Goal: Communication & Community: Answer question/provide support

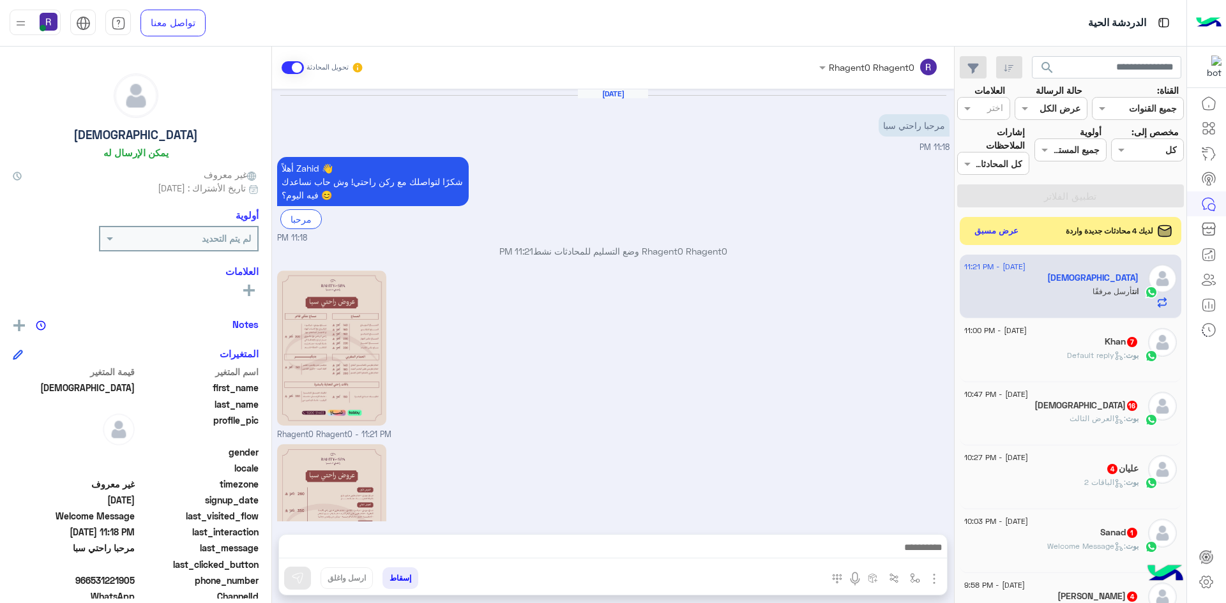
scroll to position [116, 0]
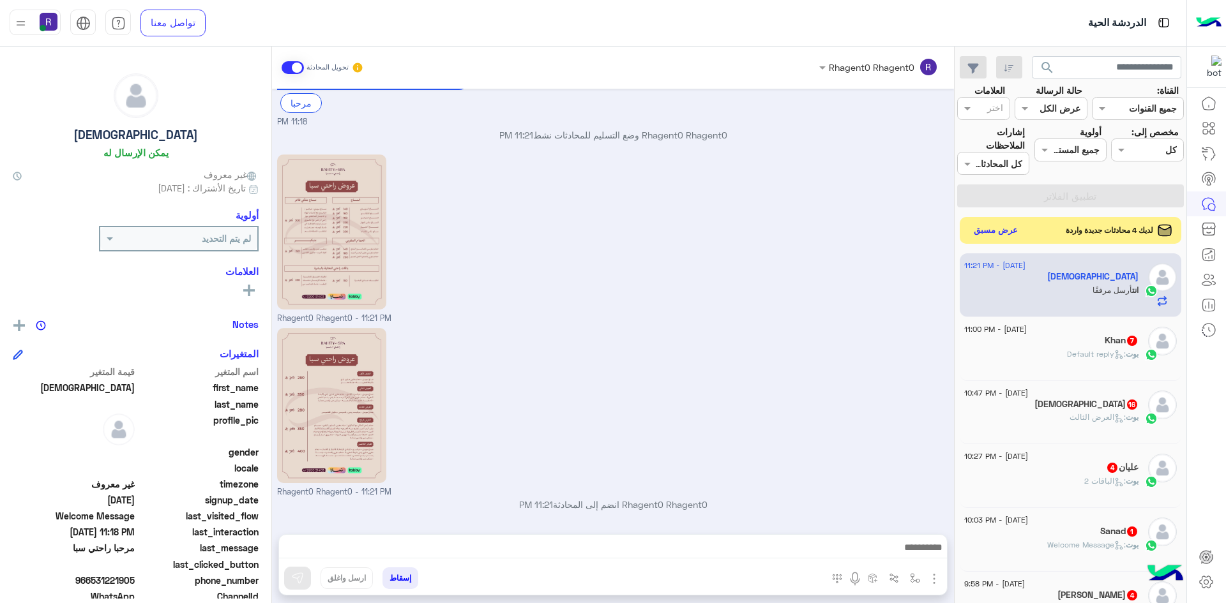
click at [1001, 229] on button "عرض مسبق" at bounding box center [996, 230] width 54 height 17
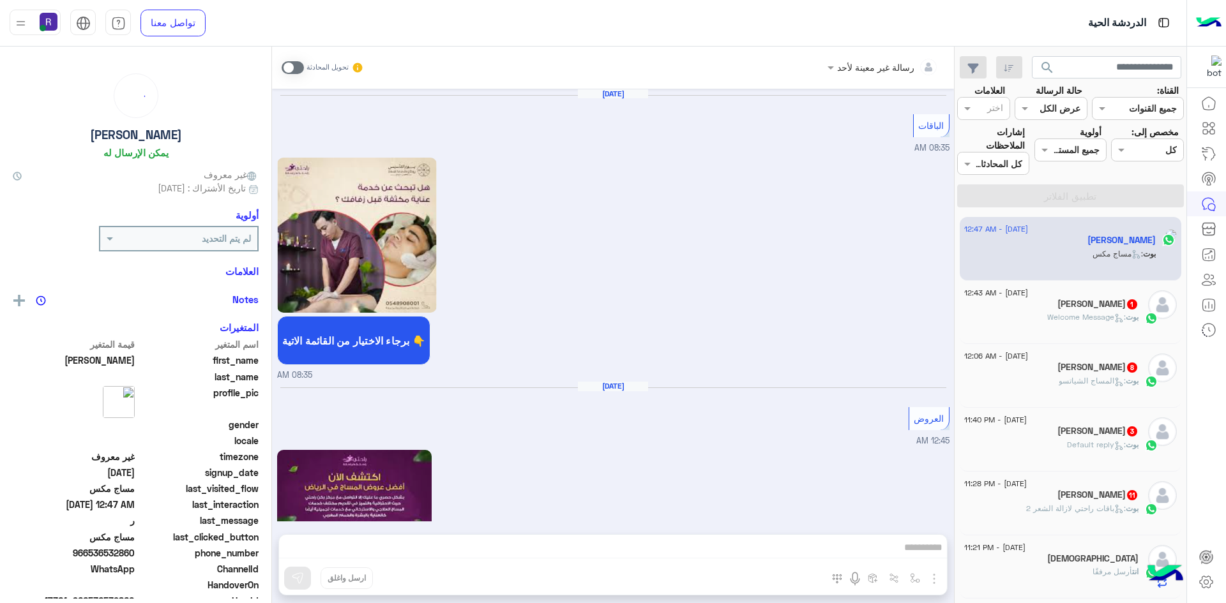
scroll to position [2319, 0]
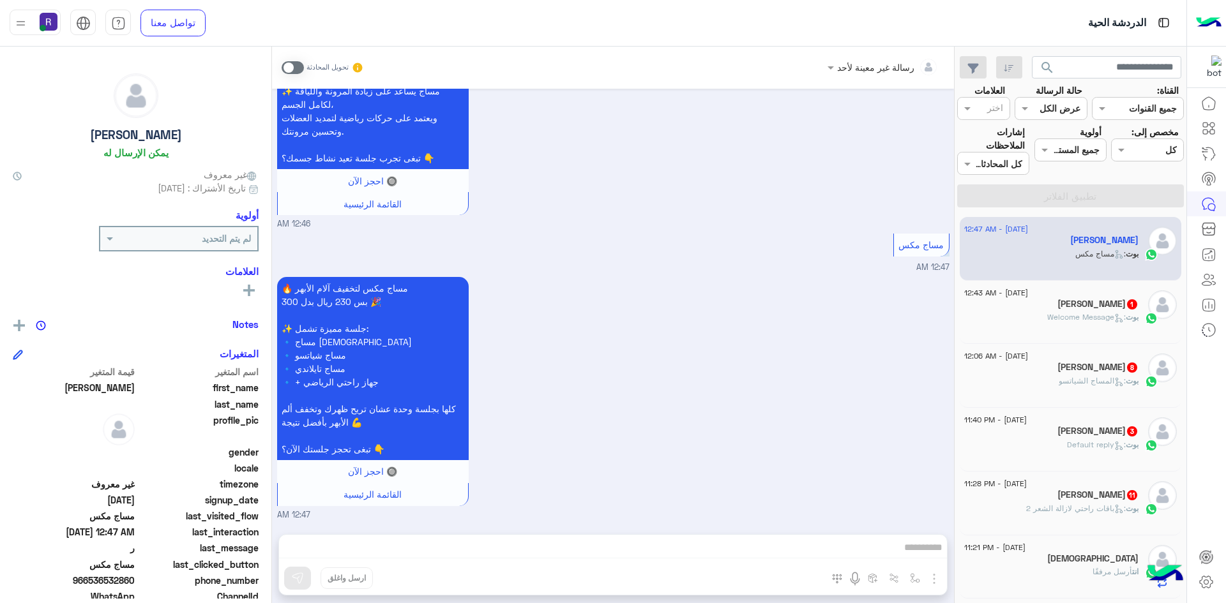
click at [1098, 290] on div "3 September - 12:43 AM" at bounding box center [1051, 294] width 174 height 8
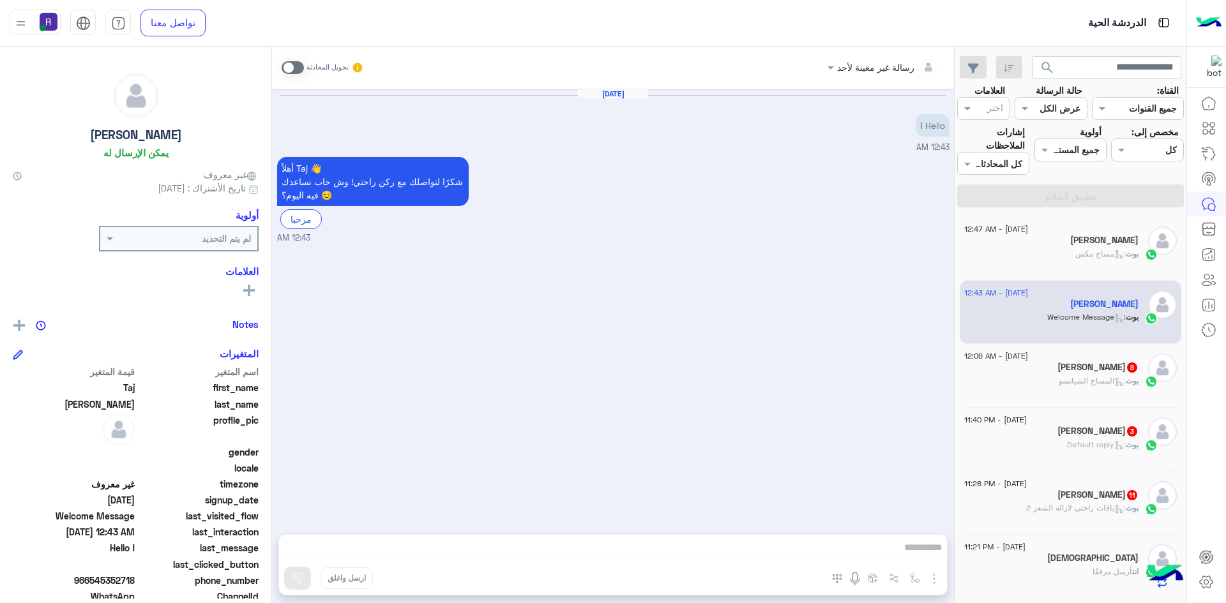
click at [293, 62] on span at bounding box center [292, 67] width 22 height 13
click at [933, 570] on button "button" at bounding box center [934, 577] width 17 height 17
click at [908, 550] on span "الصور" at bounding box center [909, 551] width 24 height 15
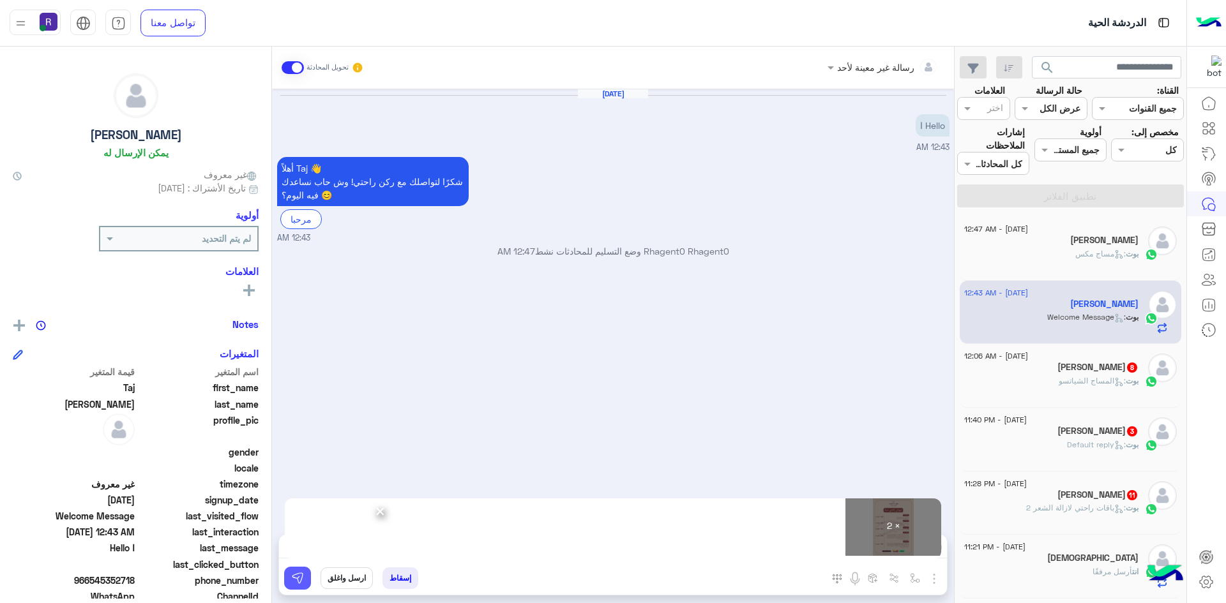
click at [285, 571] on button at bounding box center [297, 578] width 27 height 23
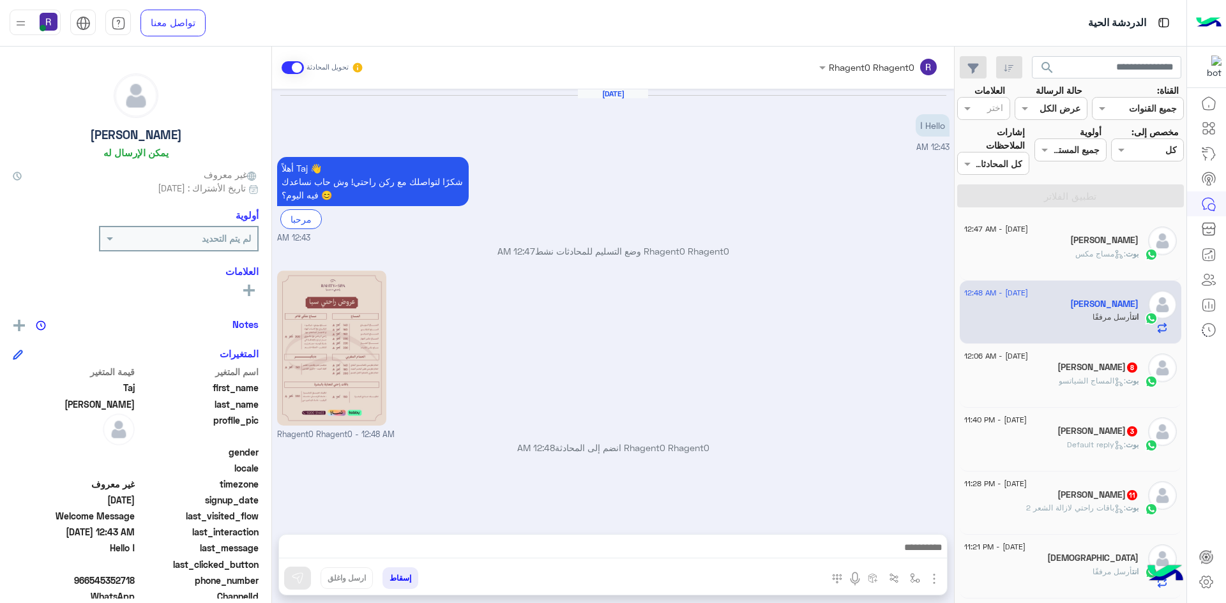
scroll to position [116, 0]
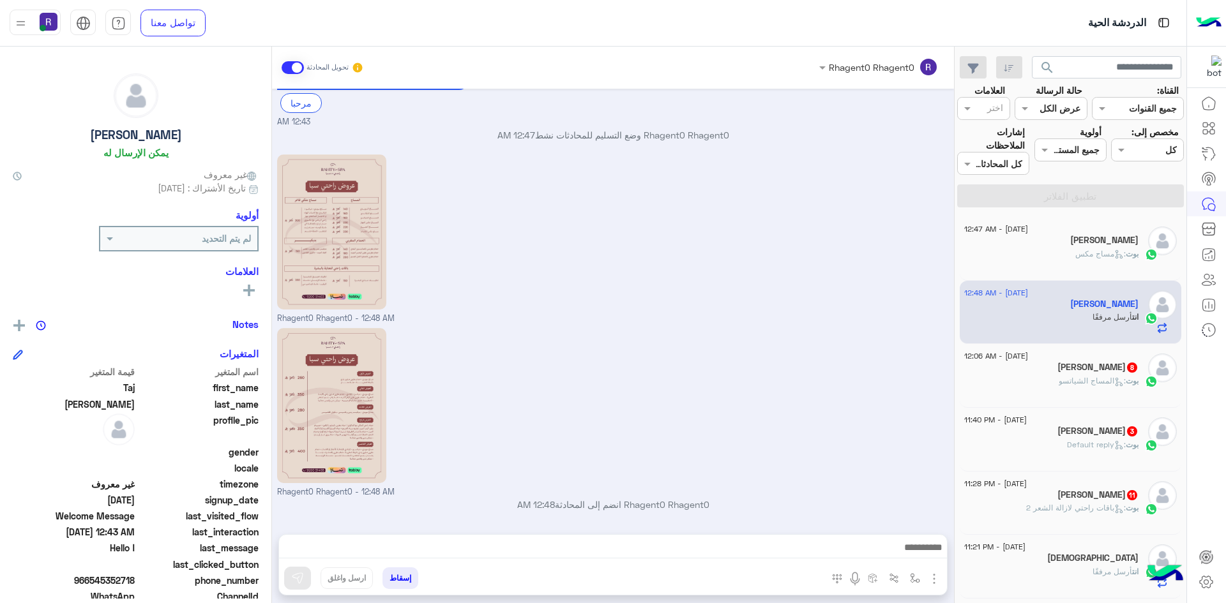
click at [1119, 384] on icon at bounding box center [1120, 384] width 3 height 3
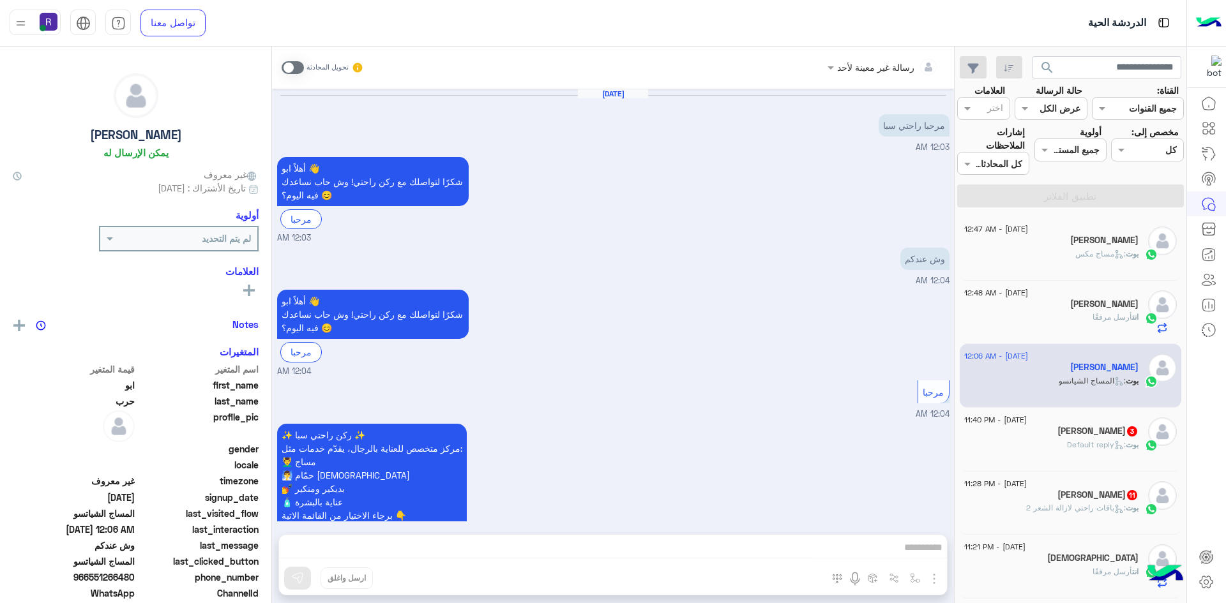
scroll to position [1215, 0]
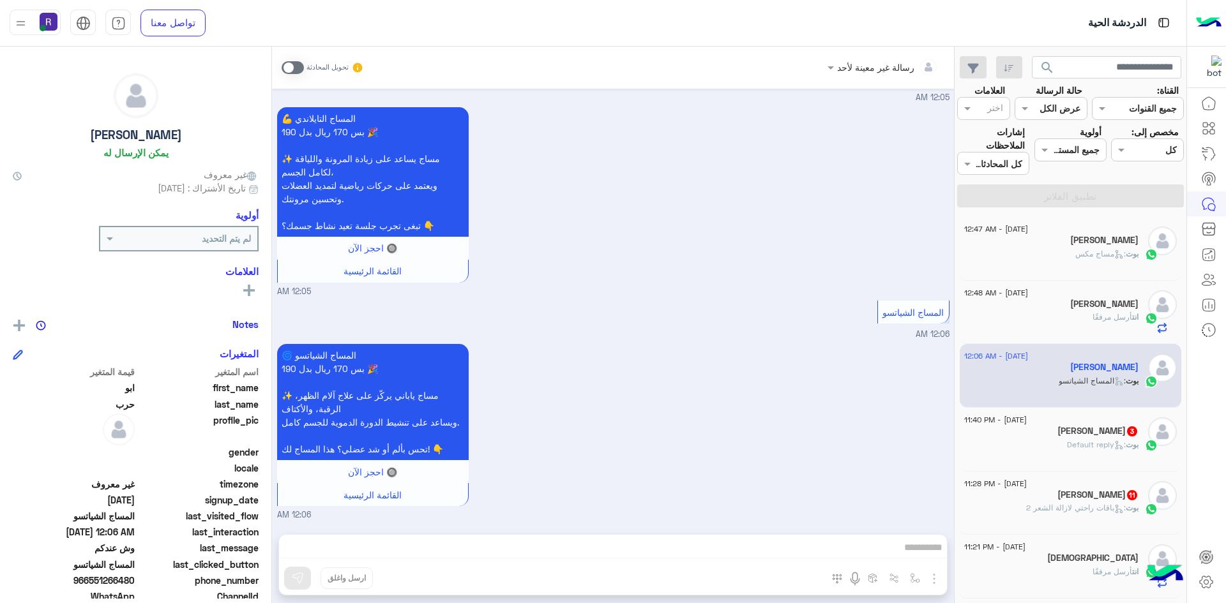
click at [1122, 439] on p "بوت : Default reply" at bounding box center [1102, 444] width 71 height 11
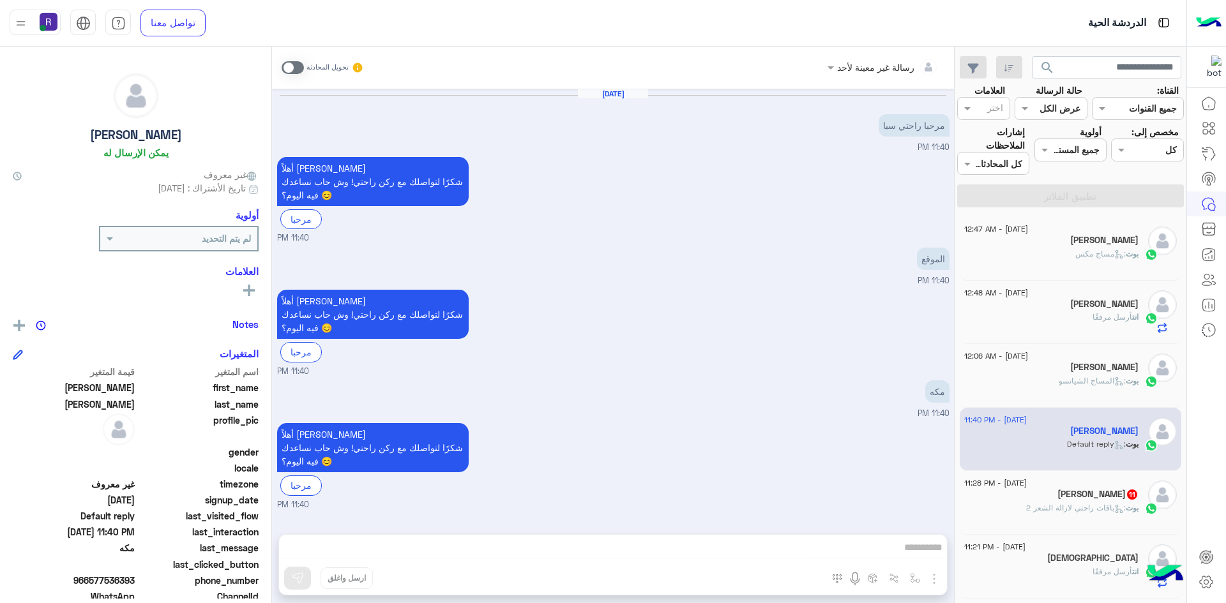
click at [299, 64] on span at bounding box center [292, 67] width 22 height 13
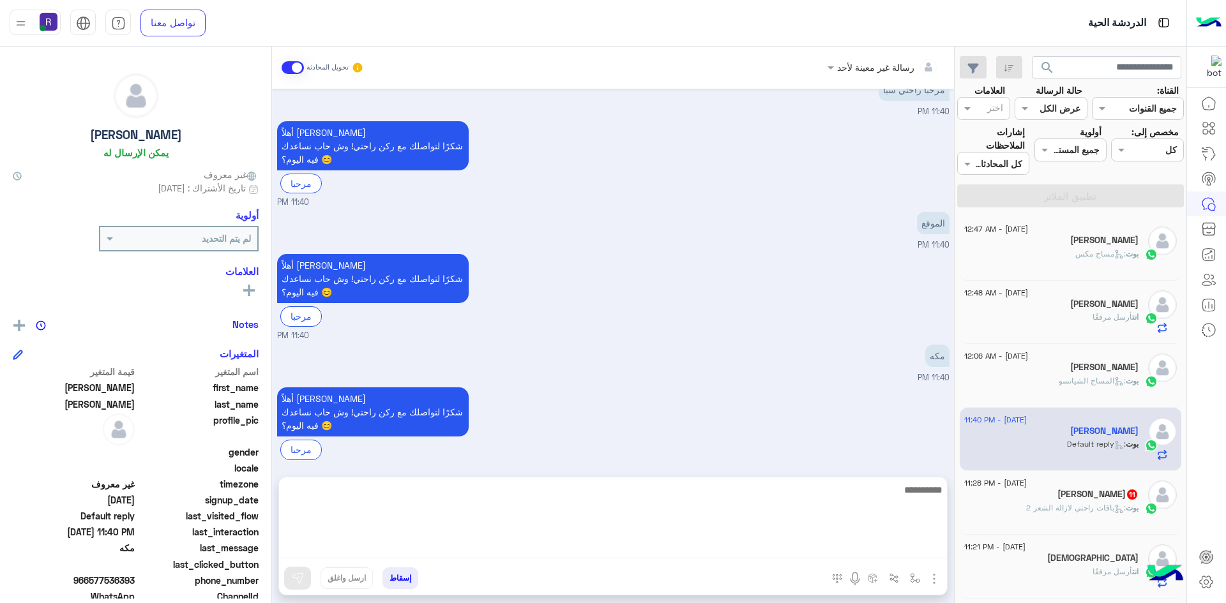
click at [875, 549] on textarea at bounding box center [613, 520] width 668 height 77
type textarea "**********"
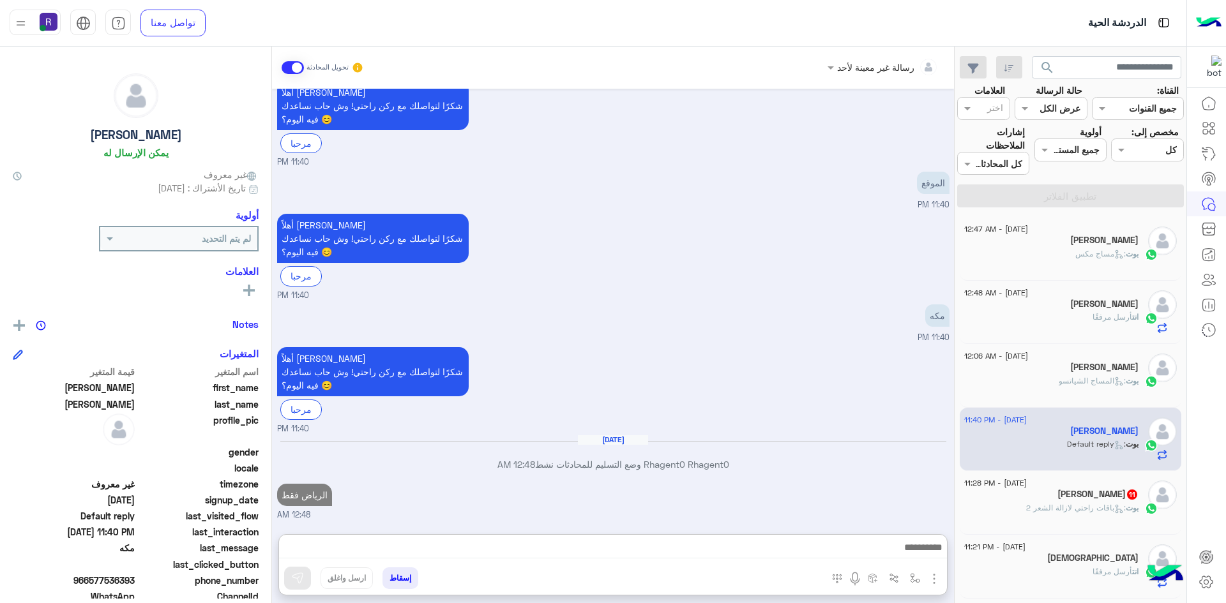
click at [1104, 507] on span ": باقات راحتي لازالة الشعر 2" at bounding box center [1076, 508] width 100 height 10
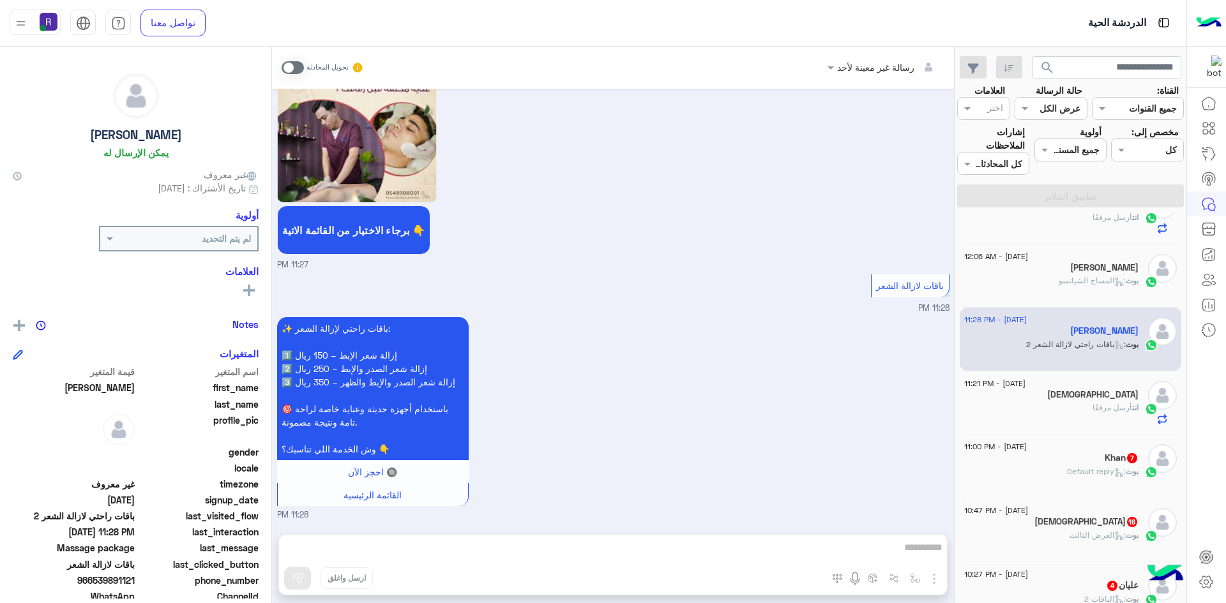
scroll to position [191, 0]
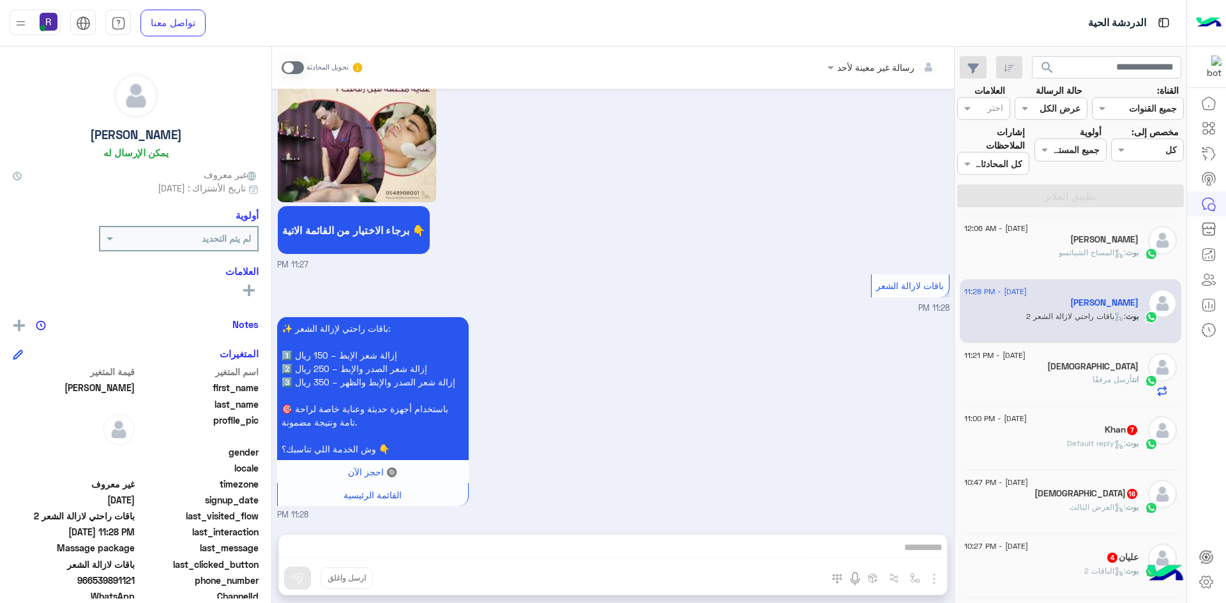
click at [1123, 443] on span ": Default reply" at bounding box center [1096, 444] width 59 height 10
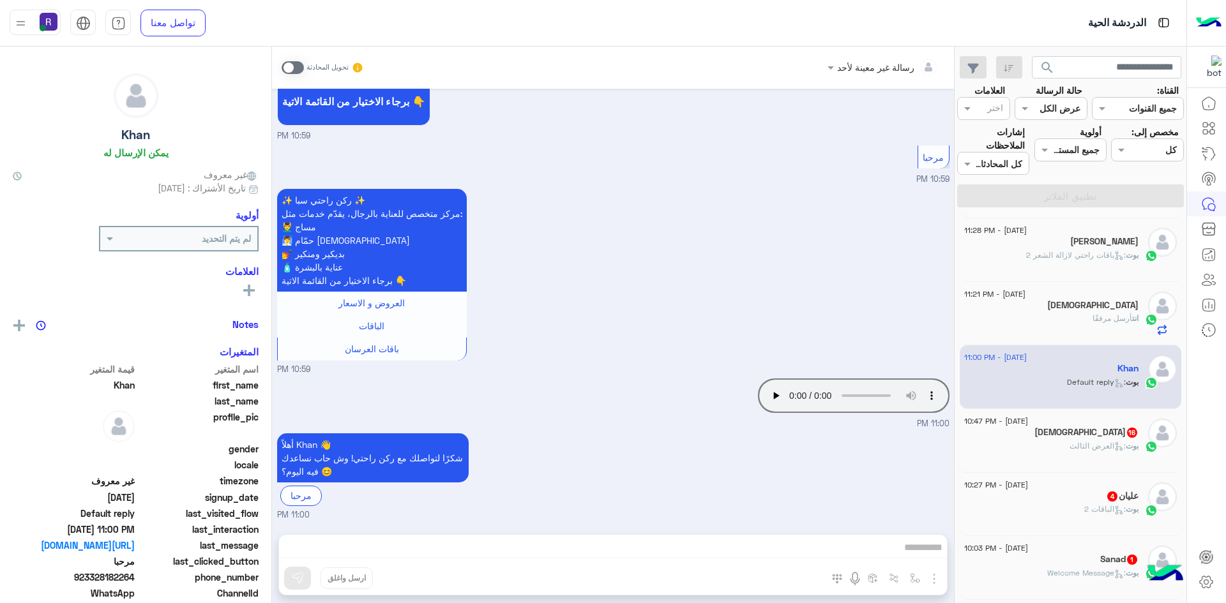
scroll to position [319, 0]
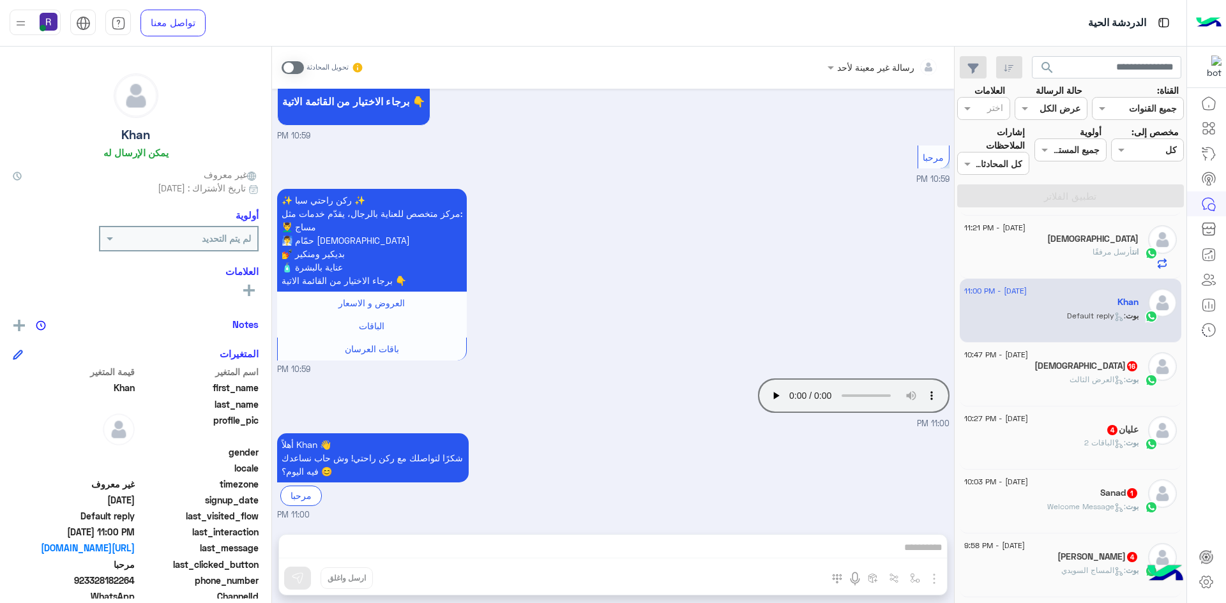
click at [1115, 384] on icon at bounding box center [1119, 380] width 10 height 10
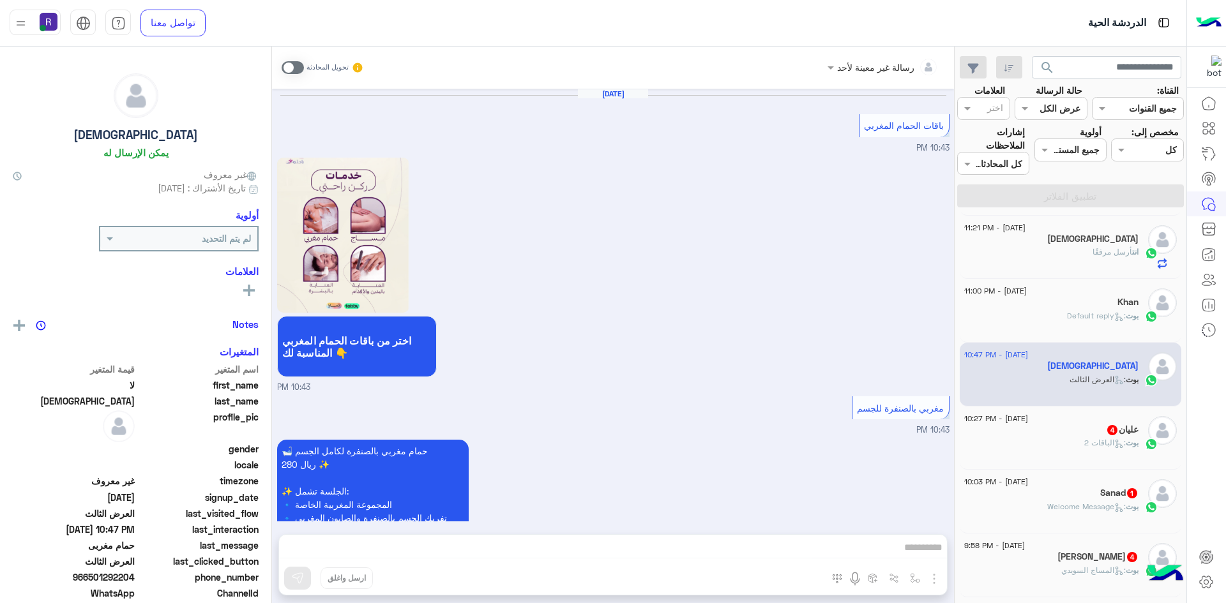
scroll to position [2355, 0]
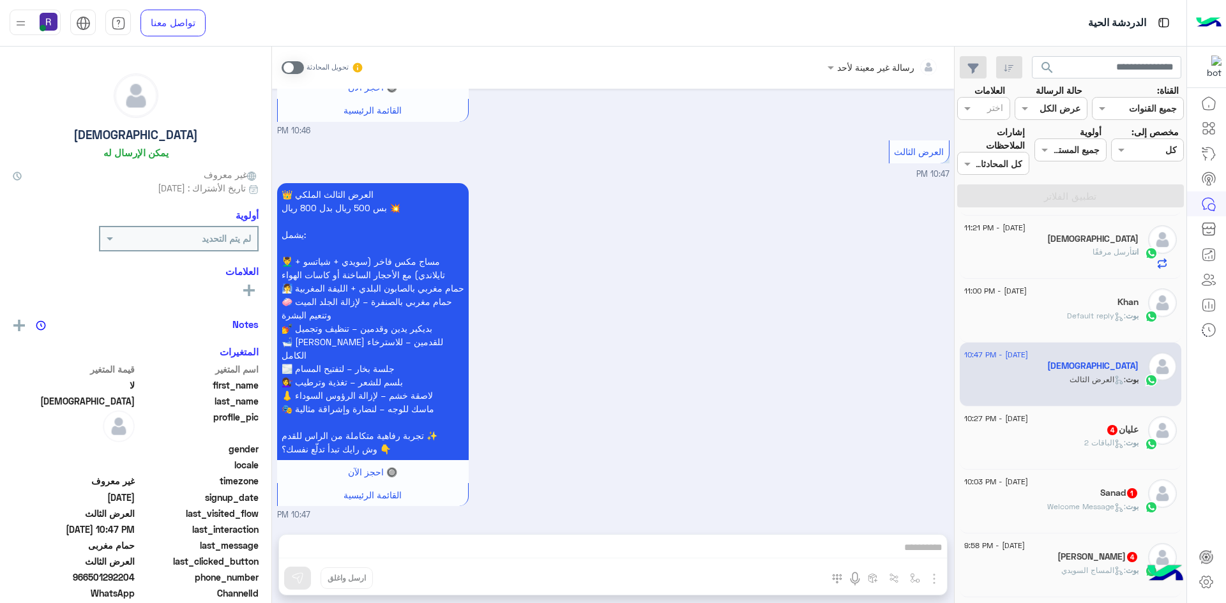
click at [1100, 444] on span ": الباقات 2" at bounding box center [1104, 443] width 41 height 10
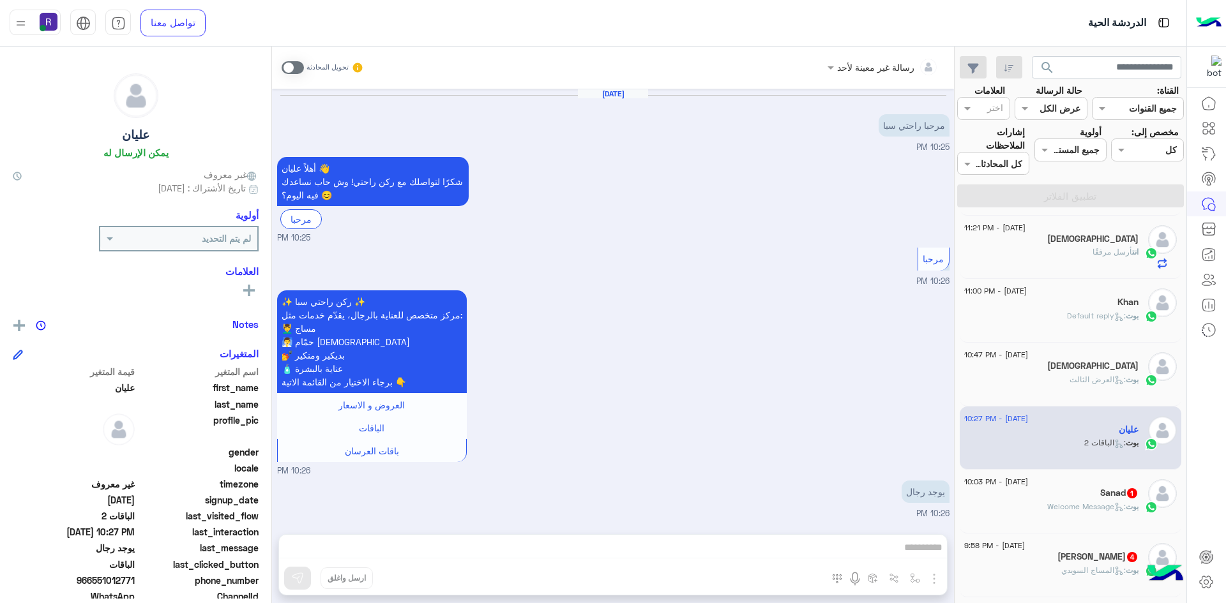
scroll to position [372, 0]
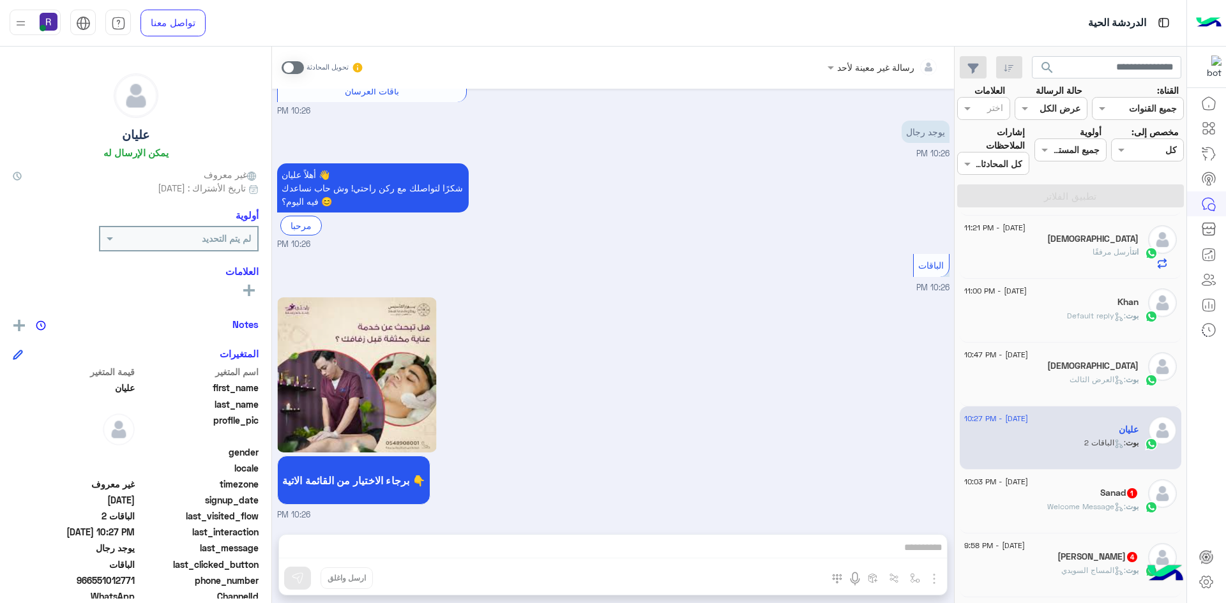
click at [1114, 442] on icon at bounding box center [1119, 444] width 10 height 10
click at [1119, 527] on div "2 September - 10:03 PM Sanad 1 بوت : Welcome Message" at bounding box center [1070, 502] width 222 height 64
click at [1118, 493] on h5 "Sanad 1" at bounding box center [1119, 493] width 38 height 11
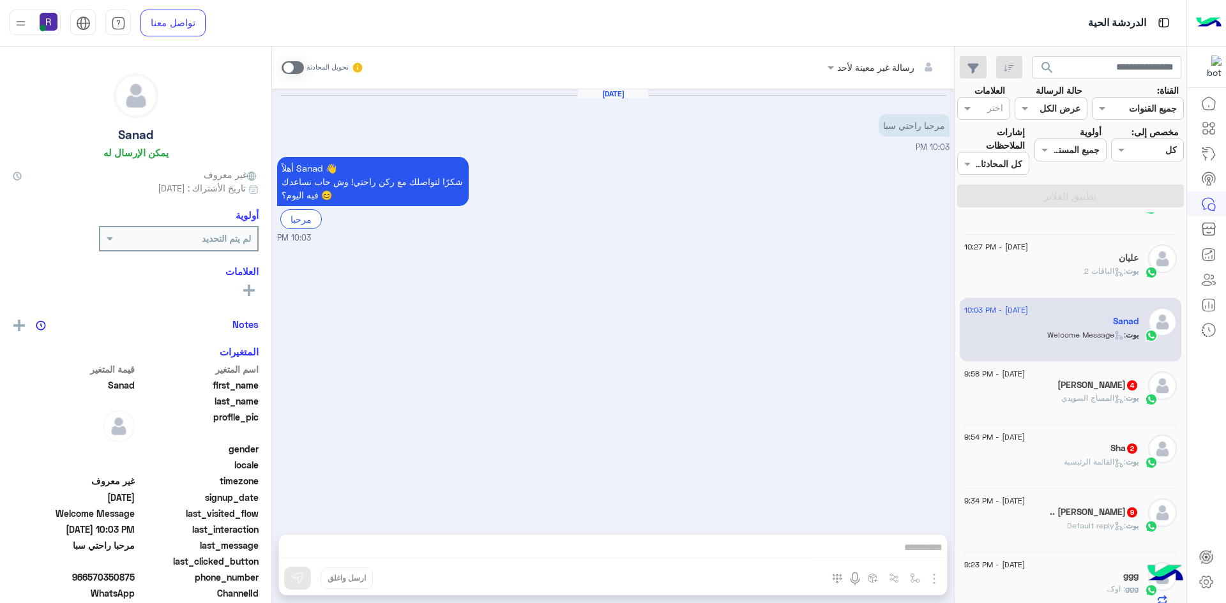
scroll to position [511, 0]
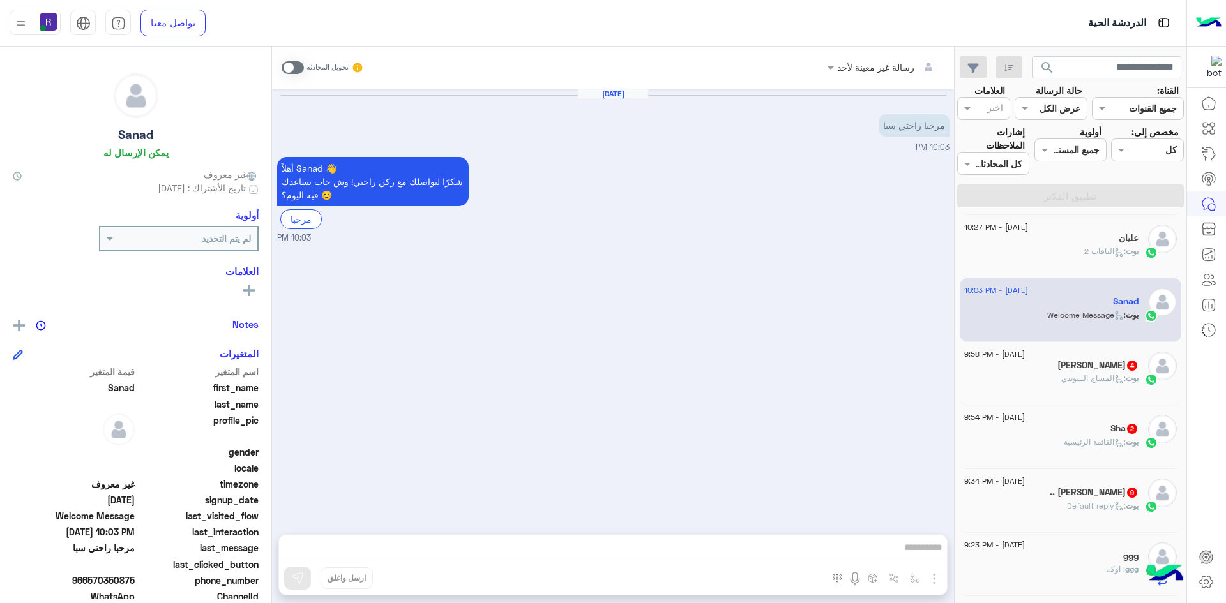
click at [290, 73] on span at bounding box center [292, 67] width 22 height 13
click at [933, 576] on img "button" at bounding box center [933, 578] width 15 height 15
click at [908, 554] on span "الصور" at bounding box center [909, 551] width 24 height 15
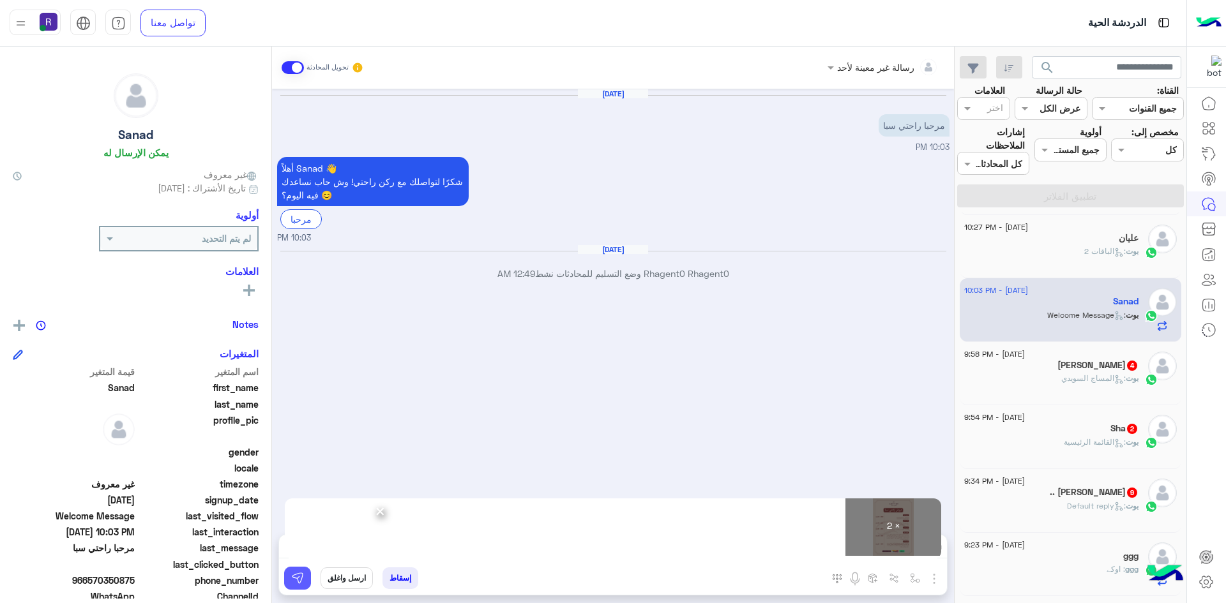
click at [304, 581] on button at bounding box center [297, 578] width 27 height 23
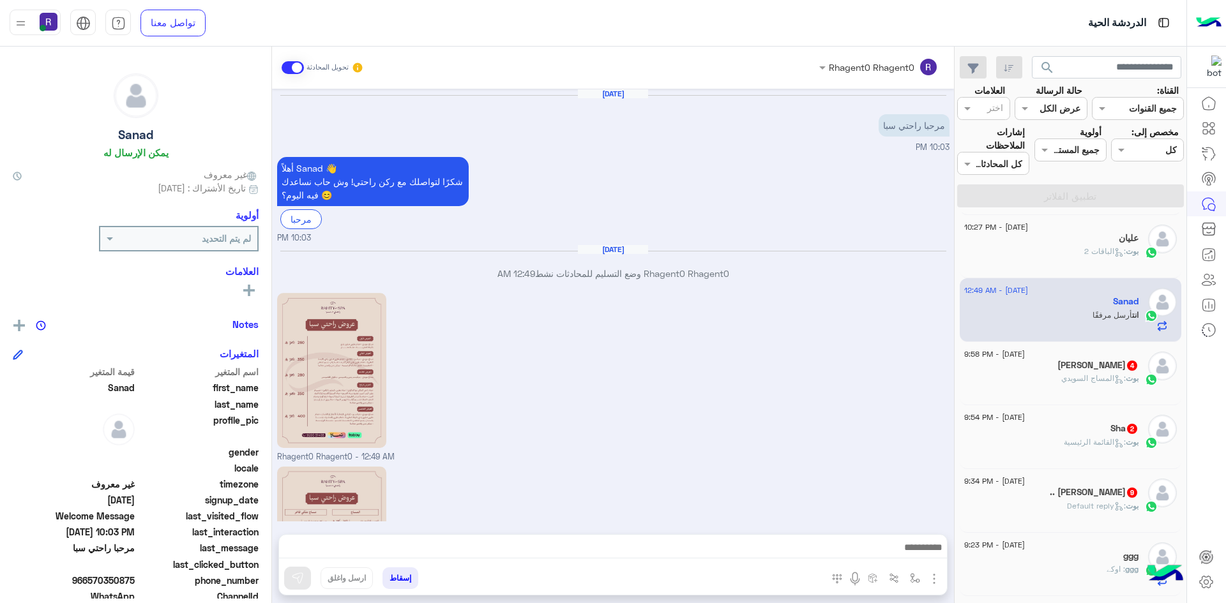
scroll to position [139, 0]
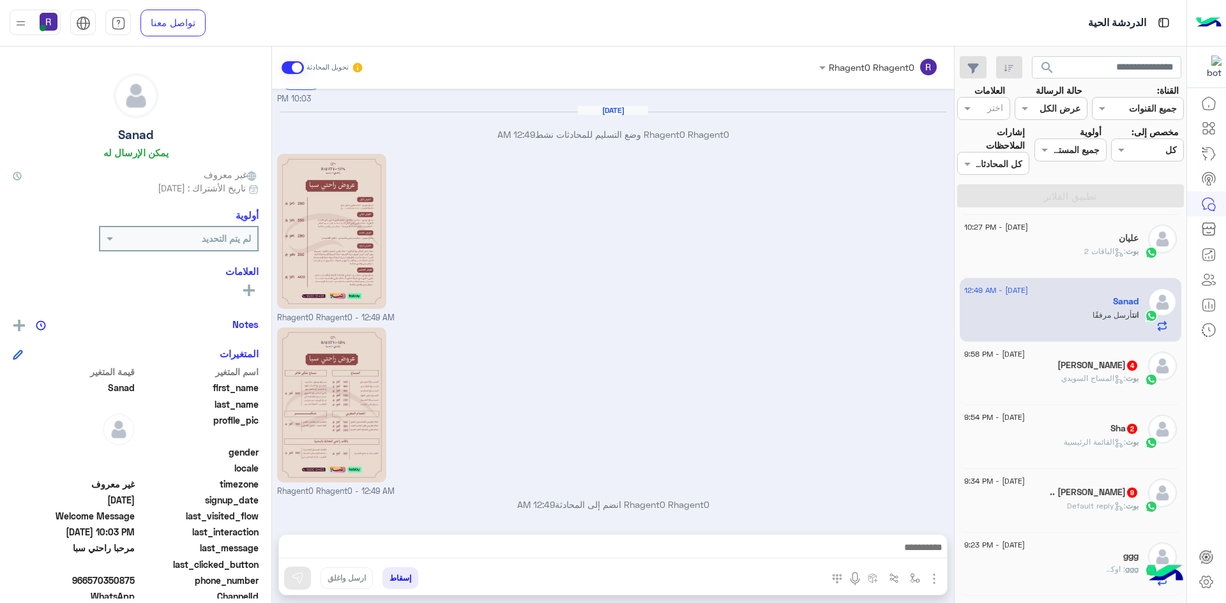
click at [1116, 380] on icon at bounding box center [1118, 379] width 5 height 4
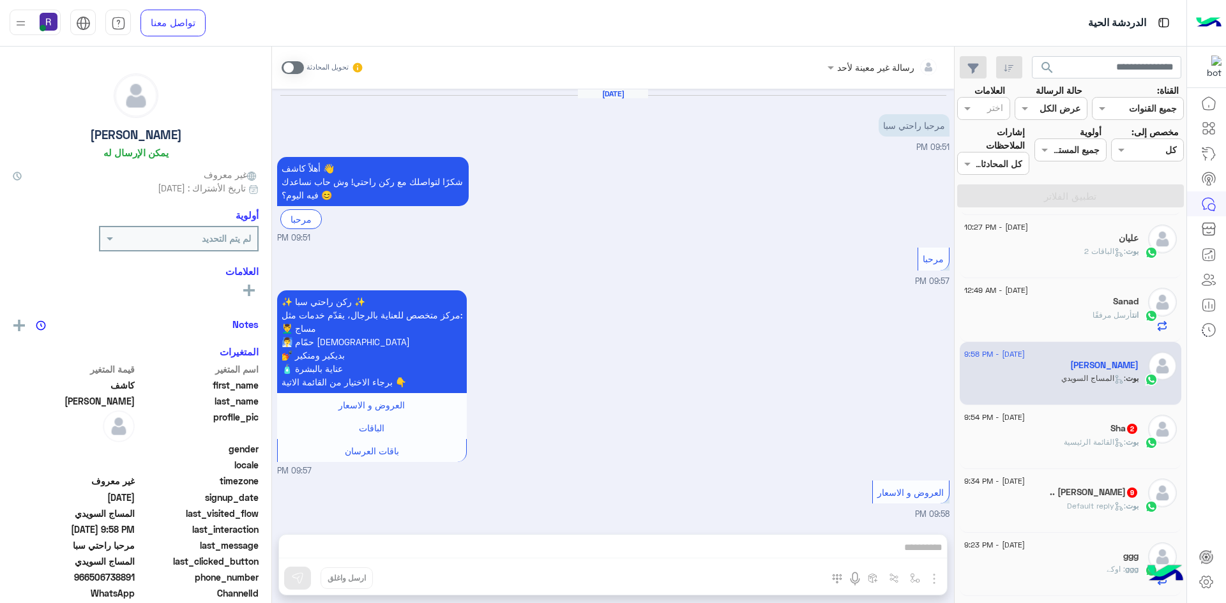
scroll to position [317, 0]
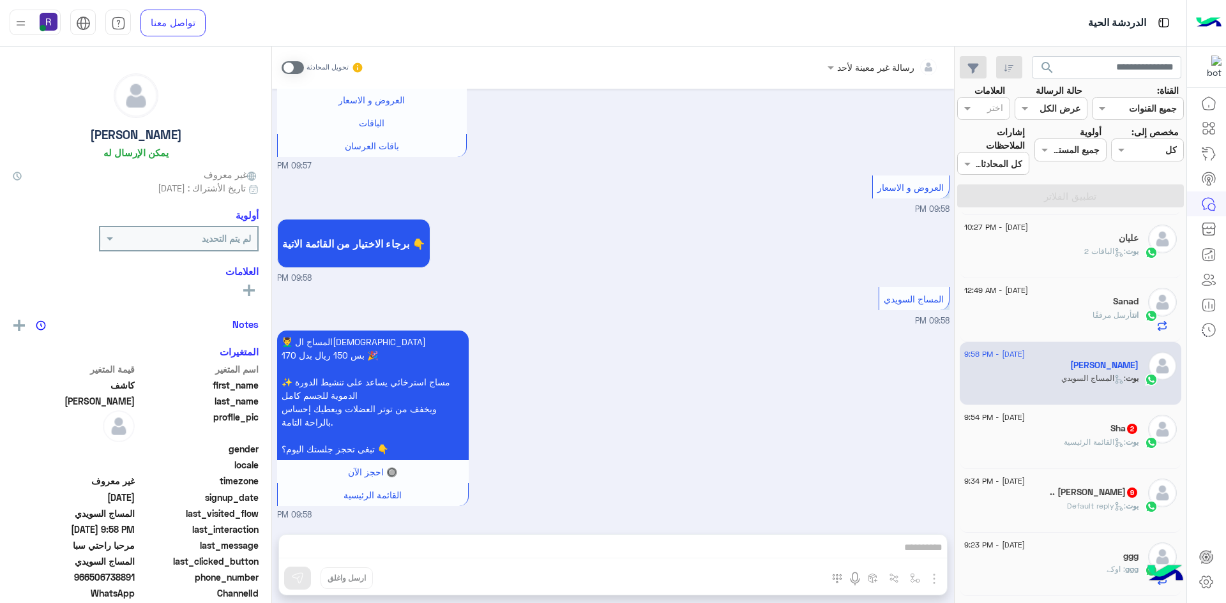
click at [1091, 426] on div "Sha 2" at bounding box center [1051, 429] width 174 height 13
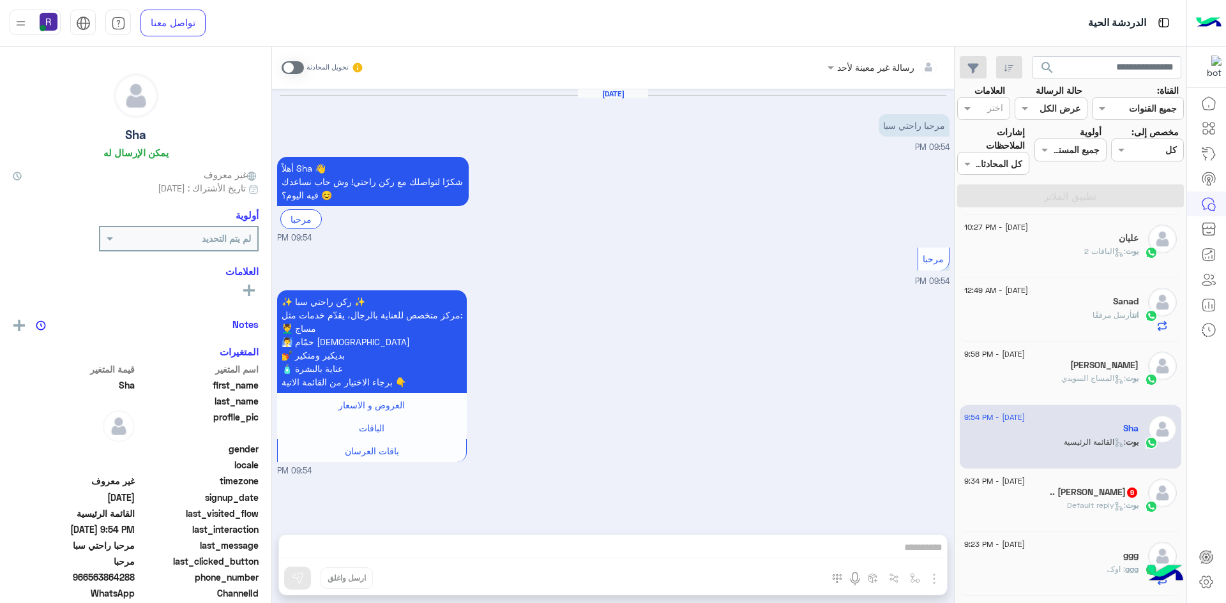
click at [1070, 500] on p "بوت : Default reply" at bounding box center [1102, 505] width 71 height 11
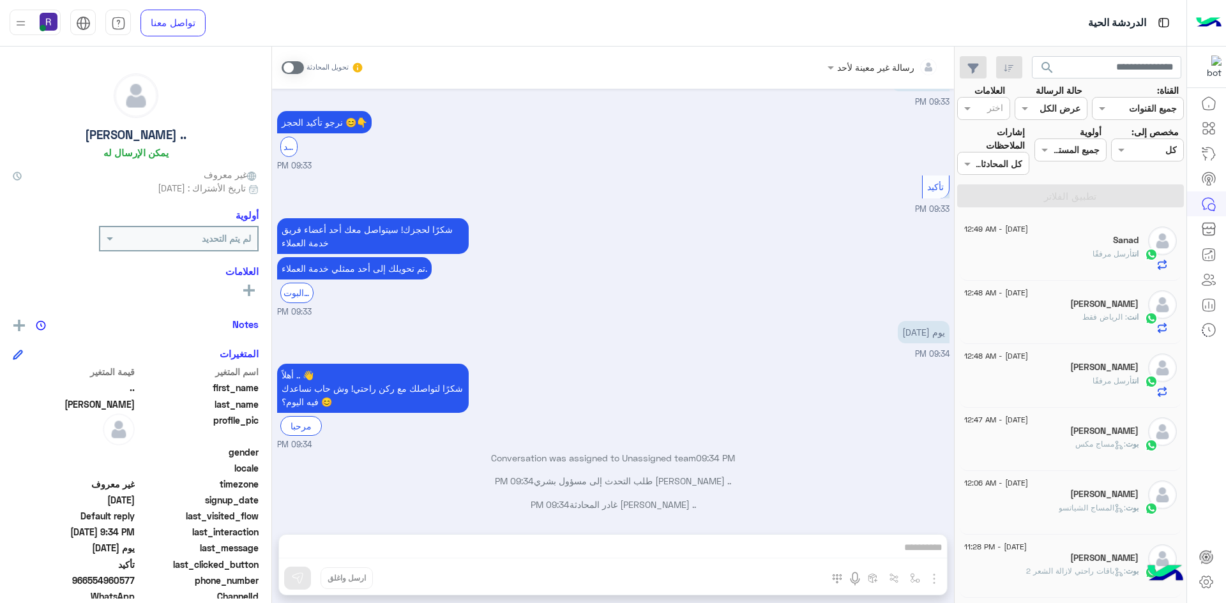
click at [289, 66] on span at bounding box center [292, 67] width 22 height 13
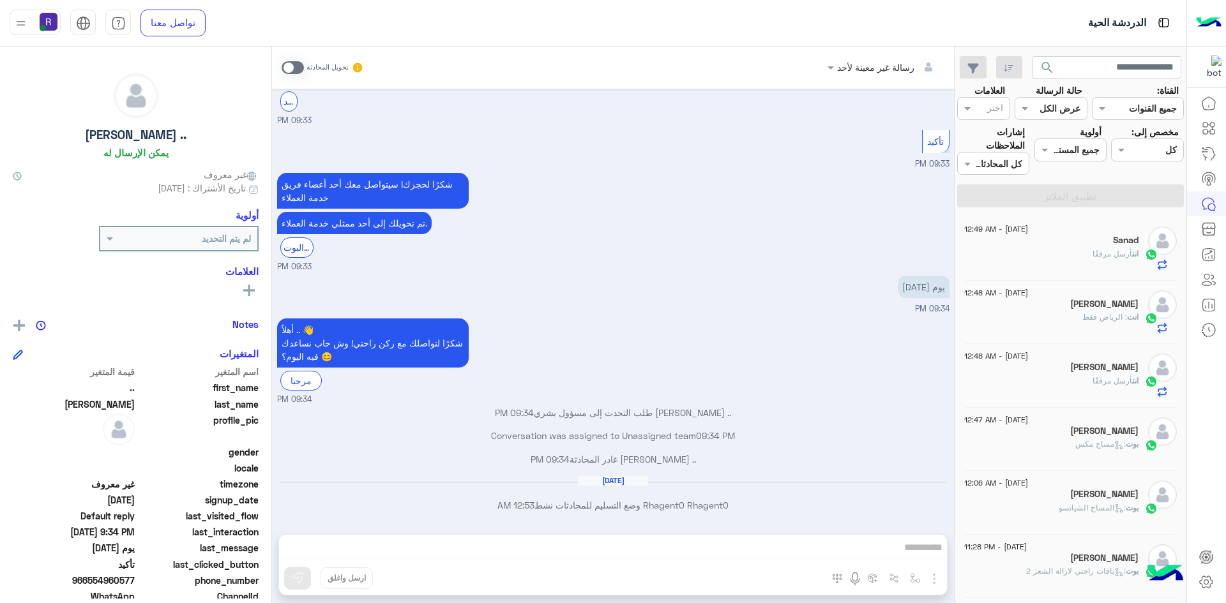
click at [828, 541] on div "رسالة غير معينة لأحد تحويل المحادثة Sep 2, 2025 أهلاً .. 👋 شكرًا لتواصلك مع ركن…" at bounding box center [613, 328] width 682 height 562
click at [828, 546] on div "رسالة غير معينة لأحد تحويل المحادثة Sep 2, 2025 أهلاً .. 👋 شكرًا لتواصلك مع ركن…" at bounding box center [613, 328] width 682 height 562
click at [803, 548] on div "رسالة غير معينة لأحد تحويل المحادثة Sep 2, 2025 أهلاً .. 👋 شكرًا لتواصلك مع ركن…" at bounding box center [613, 328] width 682 height 562
click at [292, 71] on span at bounding box center [292, 67] width 22 height 13
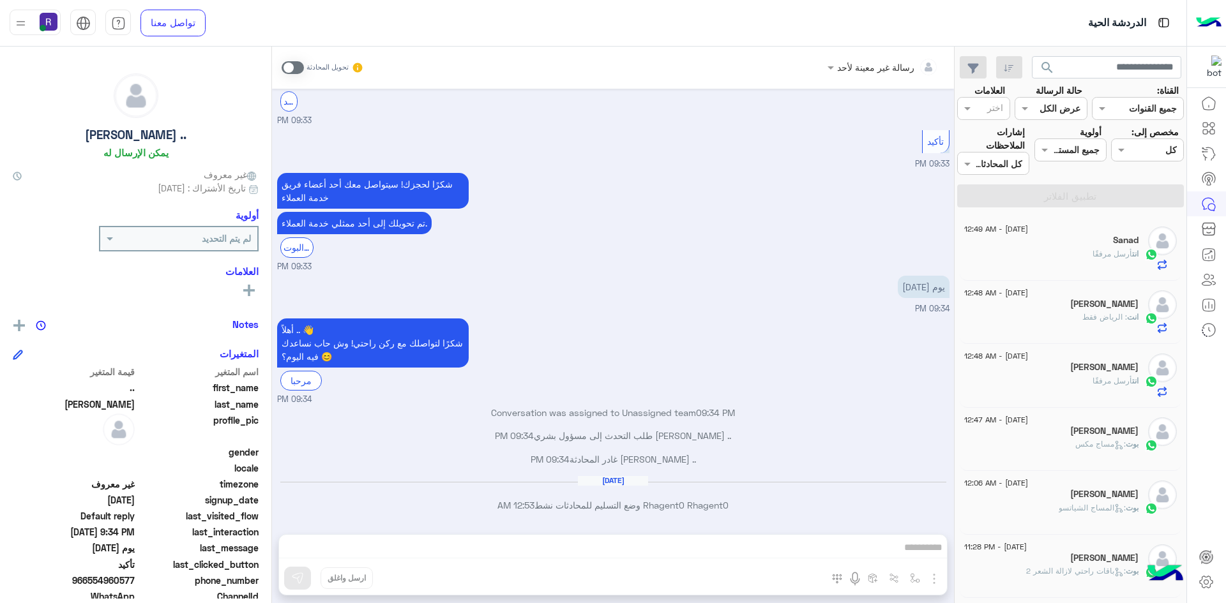
scroll to position [894, 0]
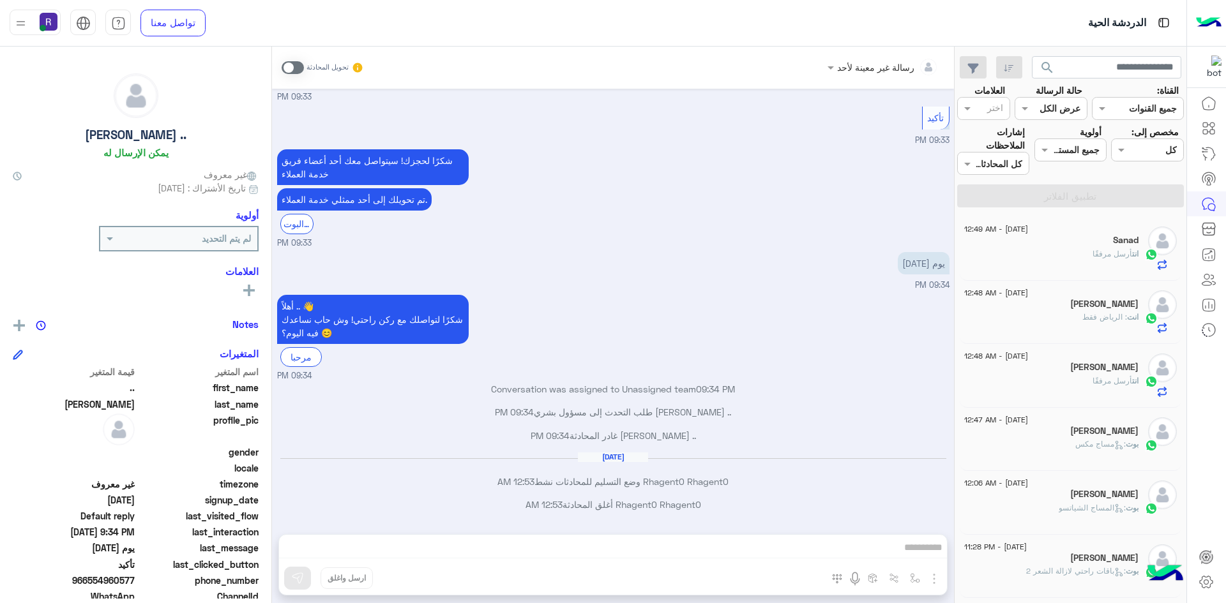
click at [747, 542] on div "رسالة غير معينة لأحد تحويل المحادثة Sep 2, 2025 أهلاً .. 👋 شكرًا لتواصلك مع ركن…" at bounding box center [613, 328] width 682 height 562
click at [751, 546] on div "رسالة غير معينة لأحد تحويل المحادثة Sep 2, 2025 أهلاً .. 👋 شكرًا لتواصلك مع ركن…" at bounding box center [613, 328] width 682 height 562
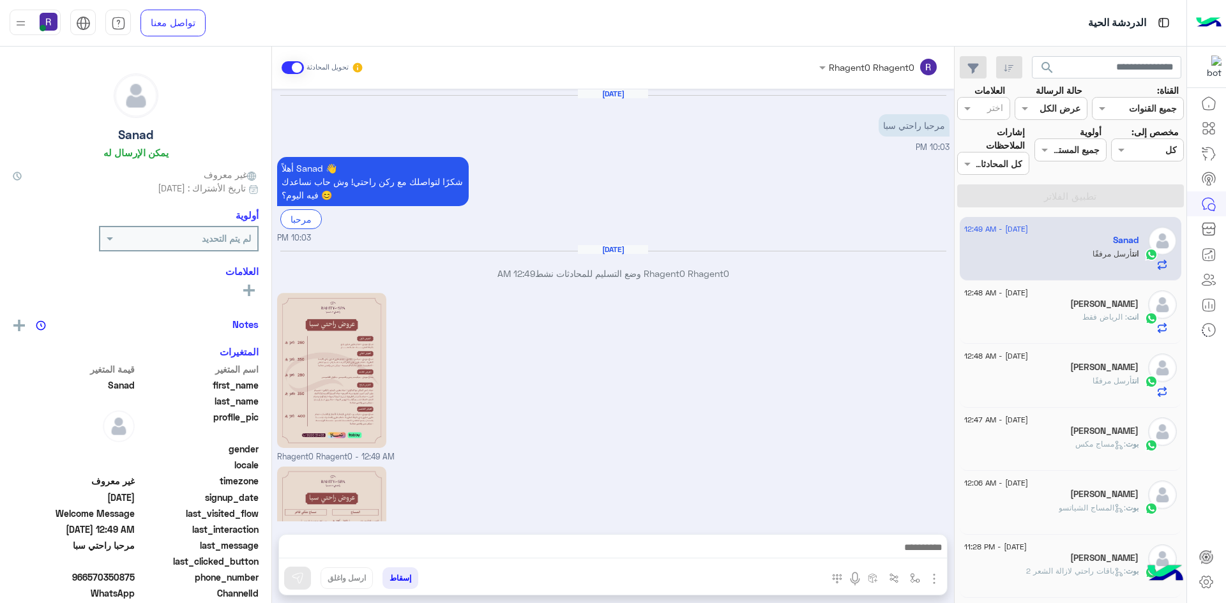
scroll to position [139, 0]
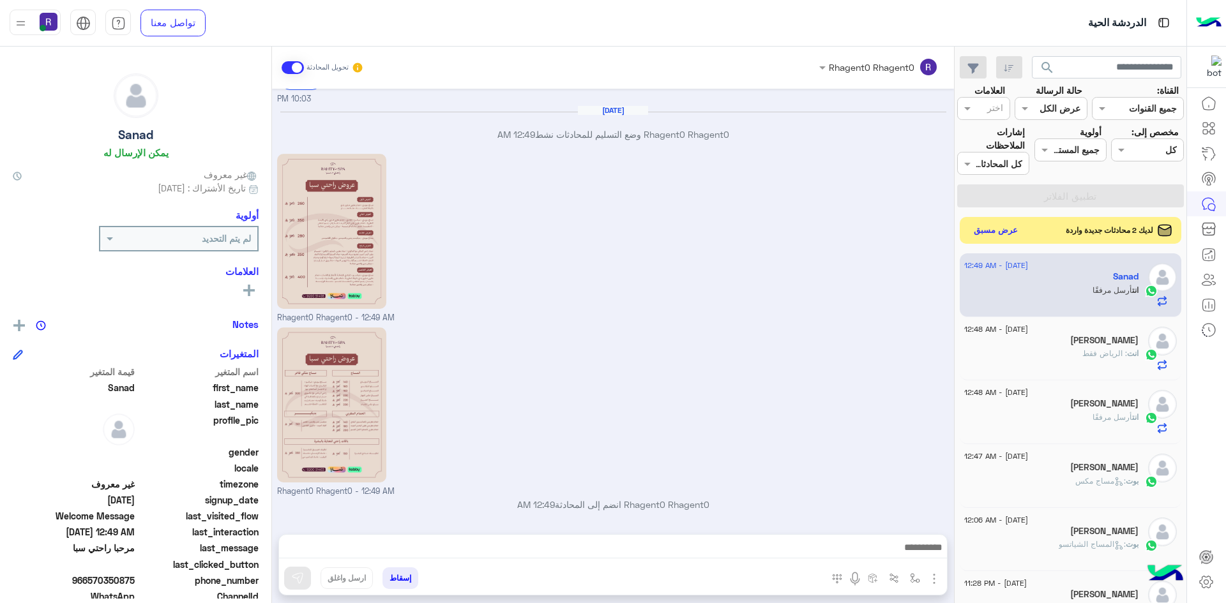
click at [1010, 226] on button "عرض مسبق" at bounding box center [996, 230] width 54 height 17
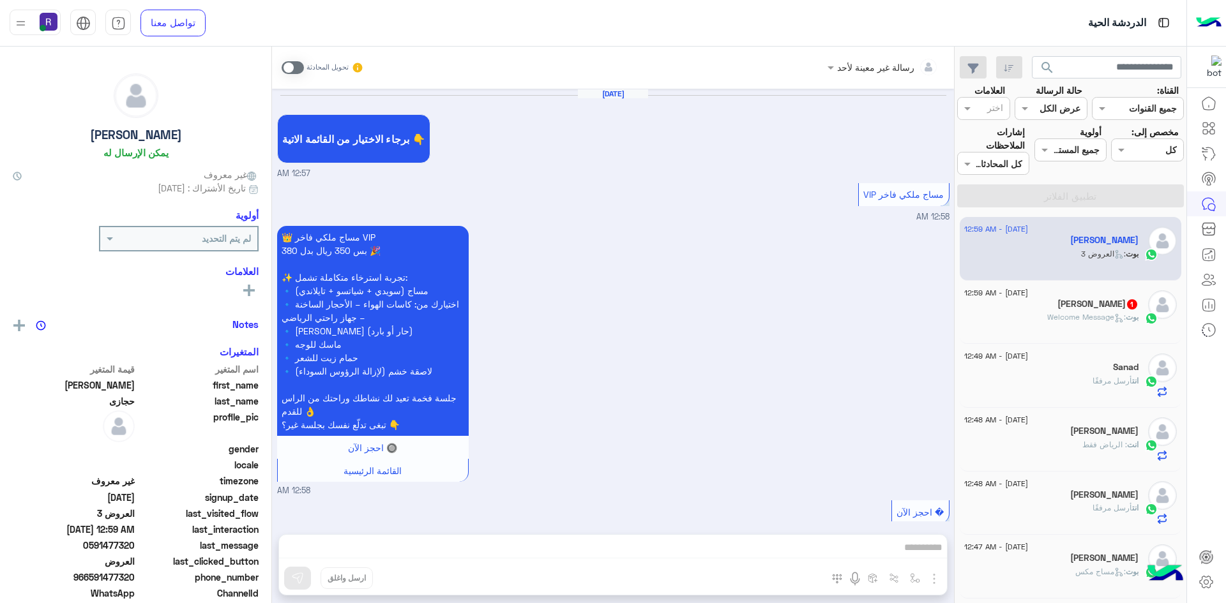
scroll to position [1275, 0]
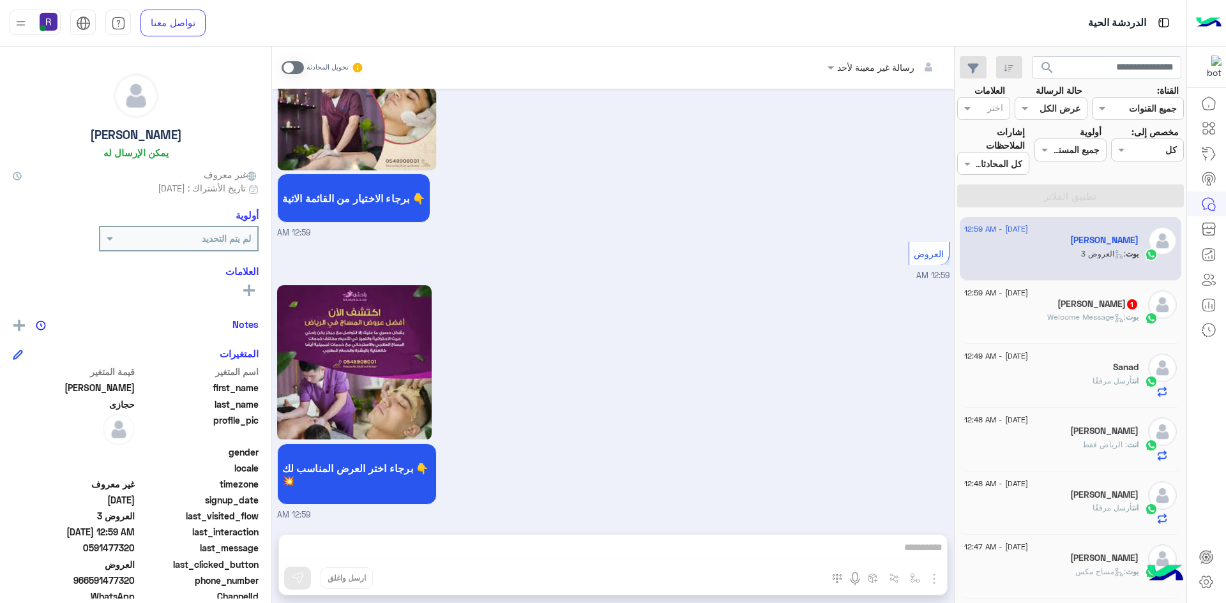
click at [1047, 331] on div "بوت : Welcome Message" at bounding box center [1051, 322] width 174 height 22
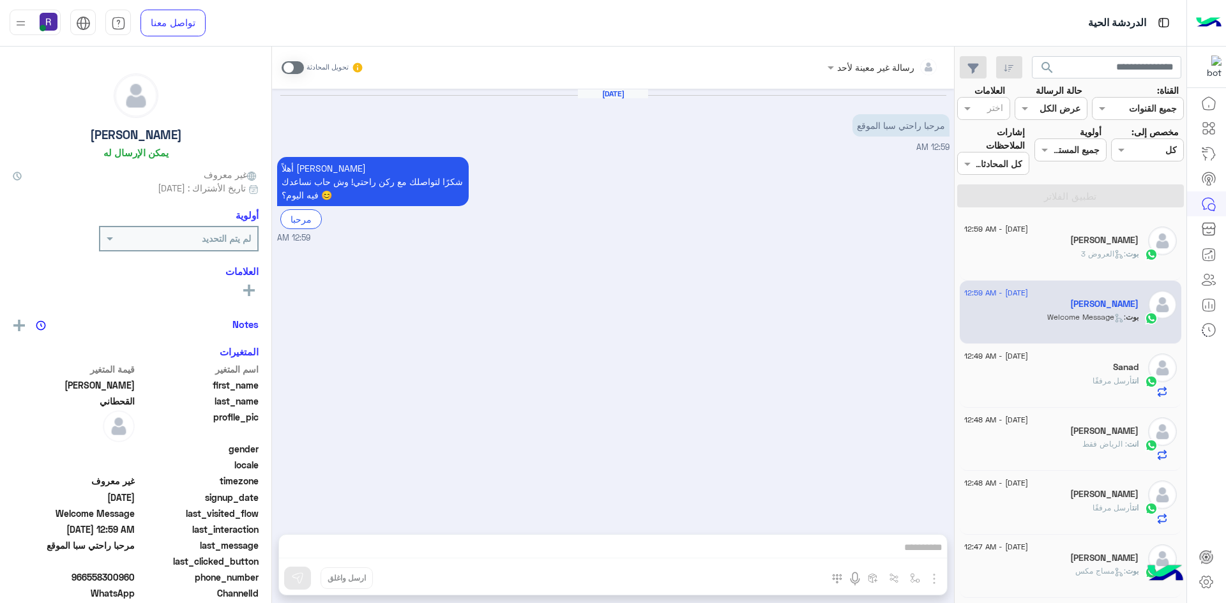
click at [296, 68] on span at bounding box center [292, 67] width 22 height 13
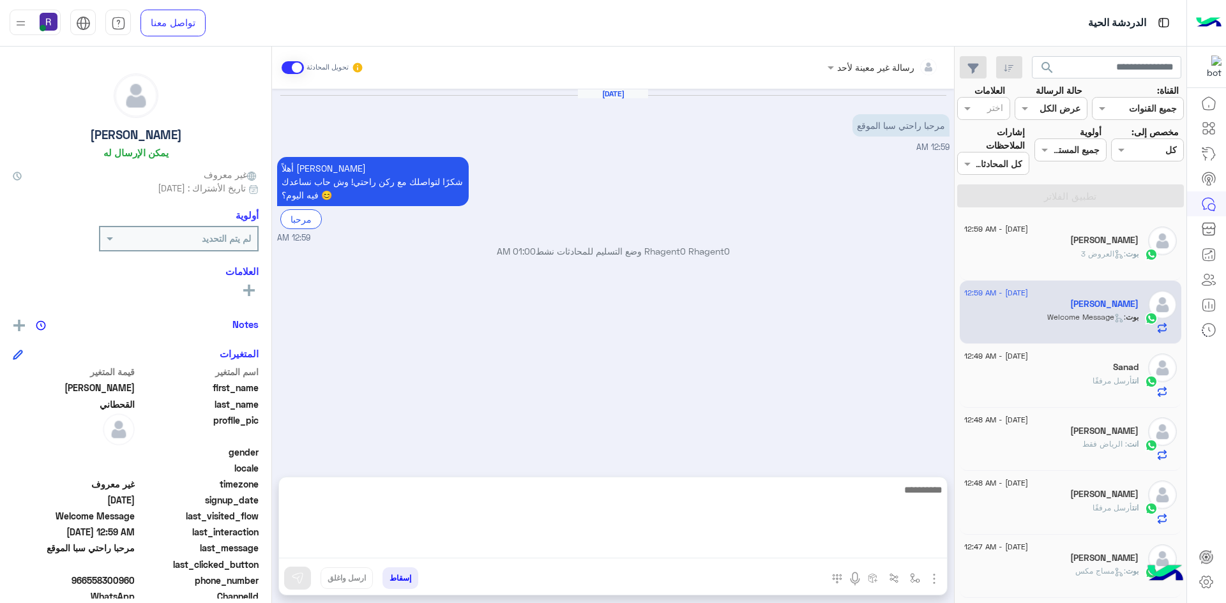
click at [711, 551] on textarea at bounding box center [613, 520] width 668 height 77
paste textarea "**********"
type textarea "**********"
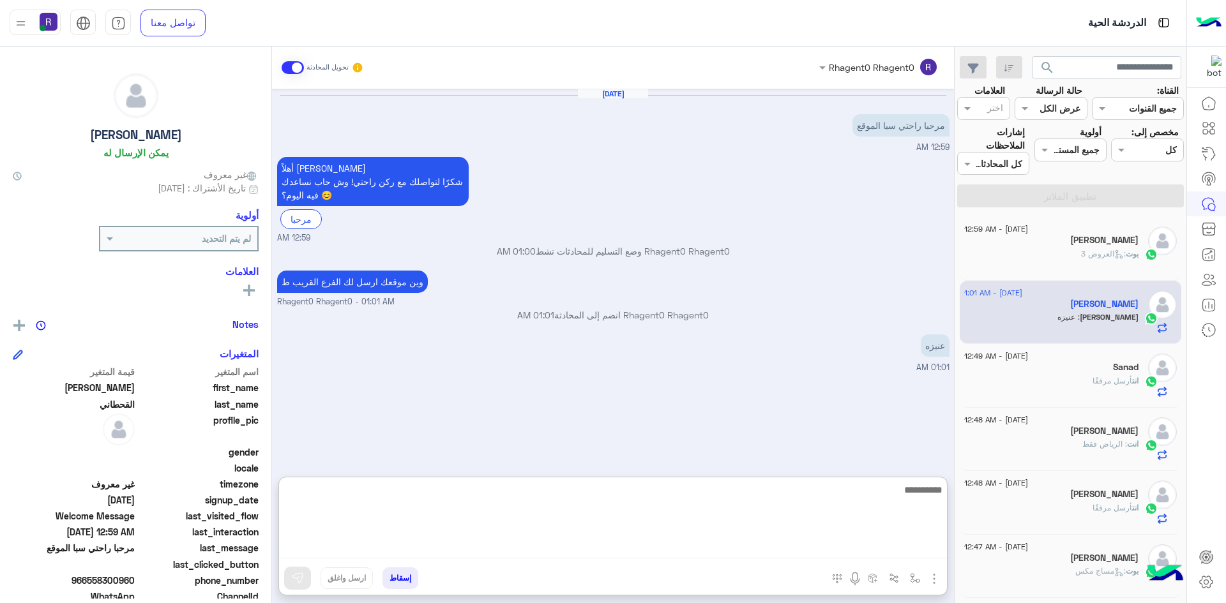
click at [727, 527] on textarea at bounding box center [613, 520] width 668 height 77
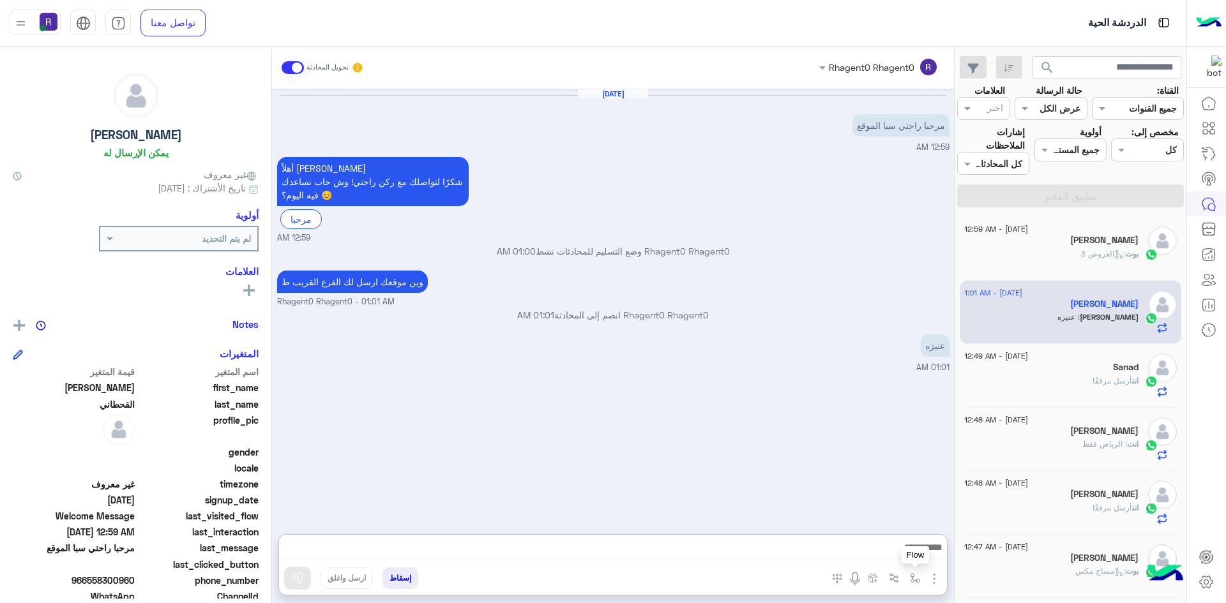
click at [918, 573] on img "button" at bounding box center [915, 578] width 10 height 10
click at [906, 546] on input "text" at bounding box center [875, 550] width 86 height 15
type input "****"
click at [913, 528] on span "الشفا" at bounding box center [907, 526] width 22 height 11
type textarea "*****"
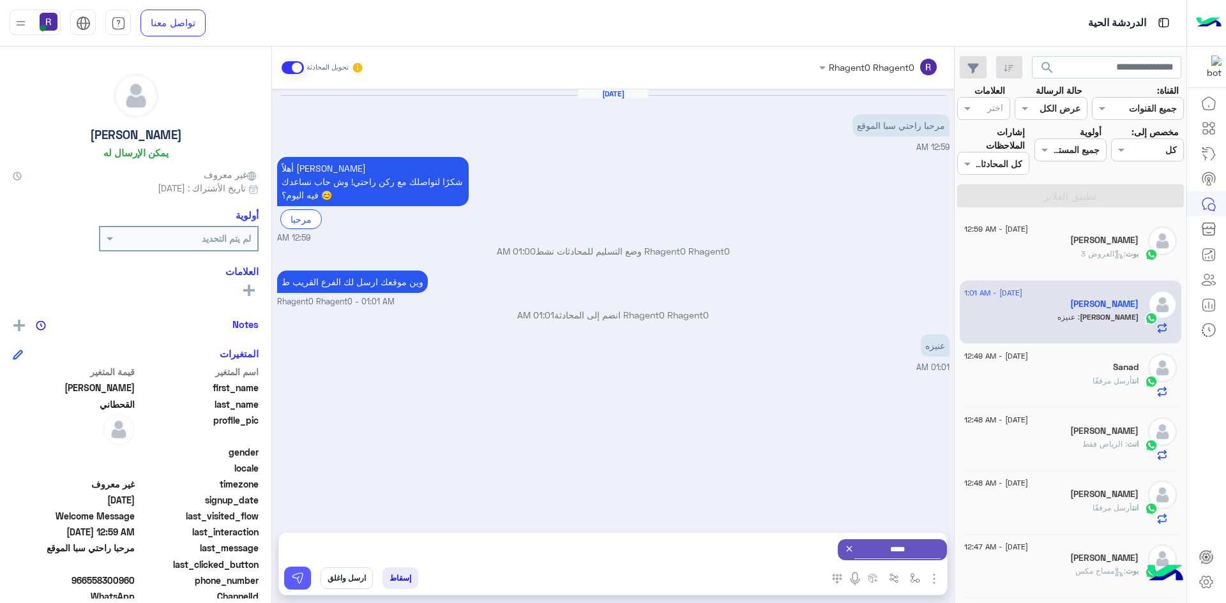
click at [294, 583] on img at bounding box center [297, 578] width 13 height 13
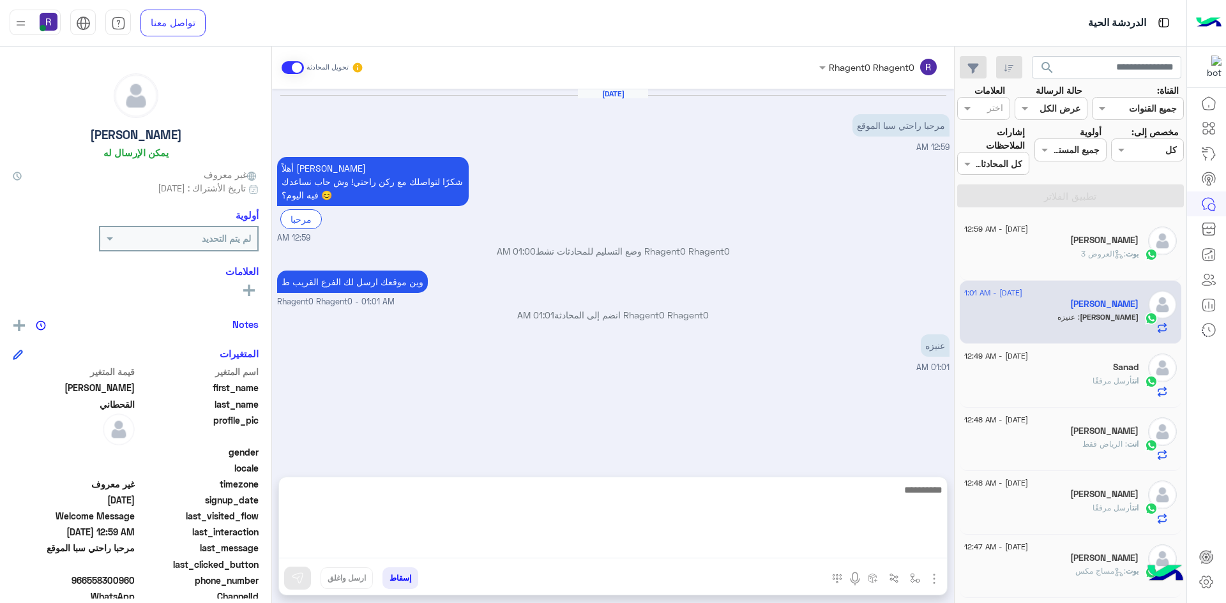
click at [806, 554] on textarea at bounding box center [613, 520] width 668 height 77
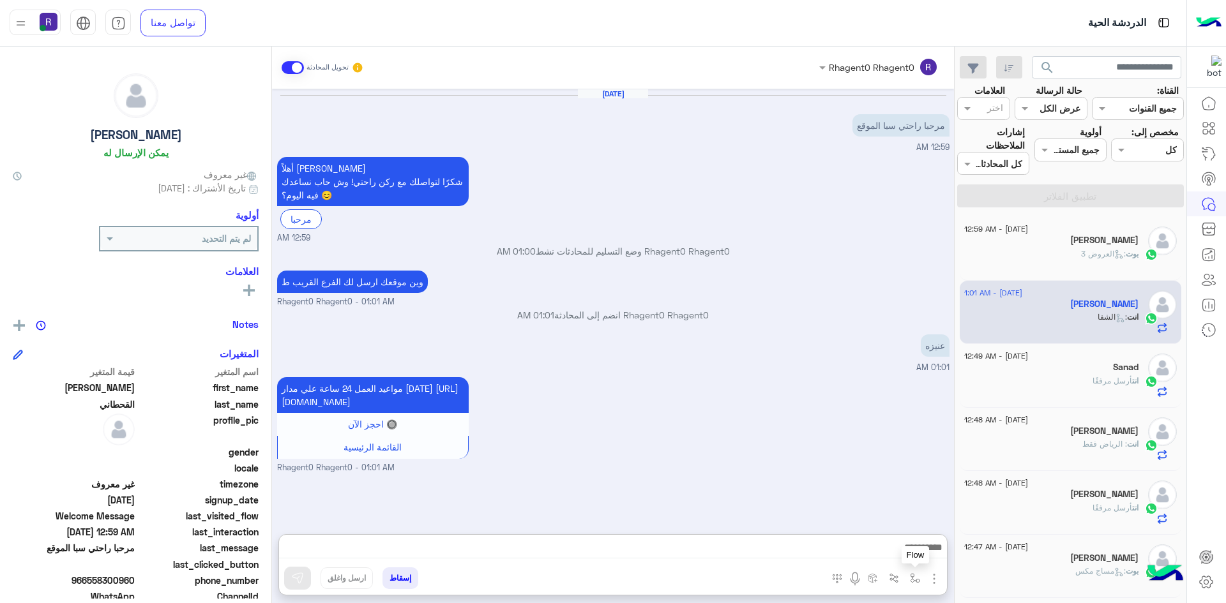
click at [913, 573] on img "button" at bounding box center [915, 578] width 10 height 10
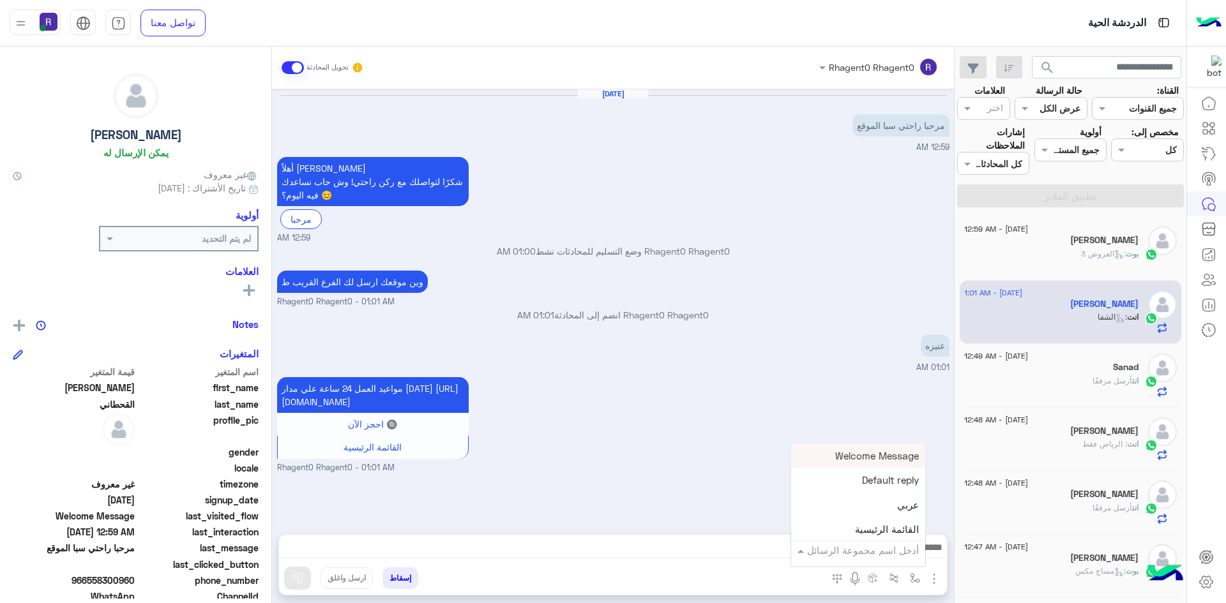
click at [910, 553] on input "text" at bounding box center [875, 550] width 86 height 15
type input "***"
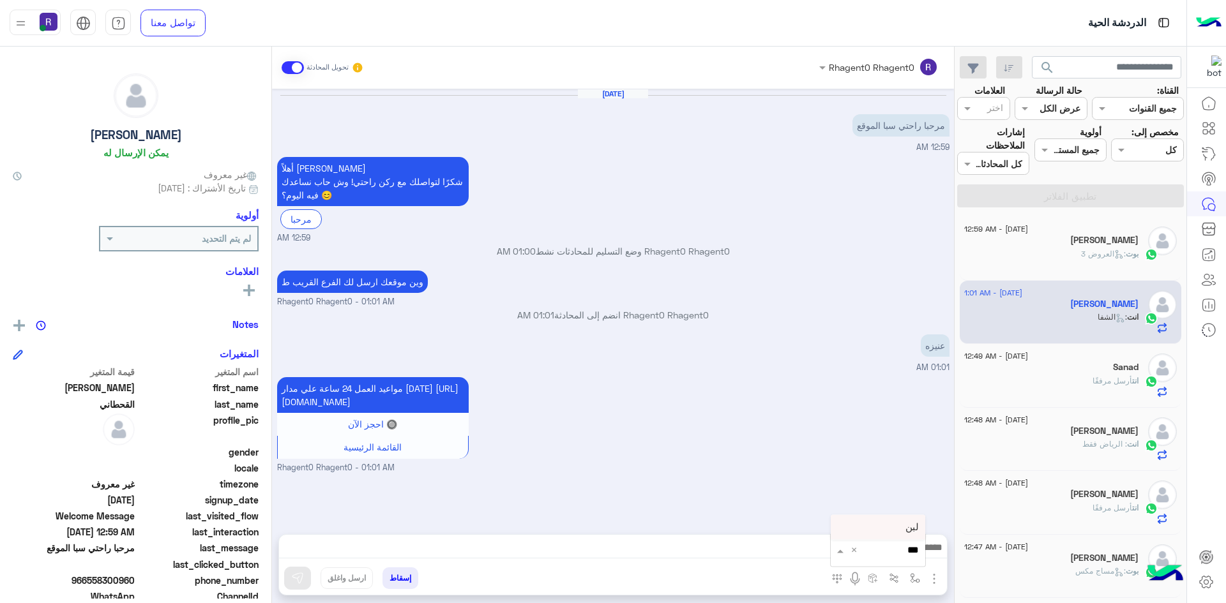
click at [896, 521] on div "لبن" at bounding box center [877, 527] width 94 height 25
type textarea "***"
click at [301, 574] on img at bounding box center [297, 578] width 13 height 13
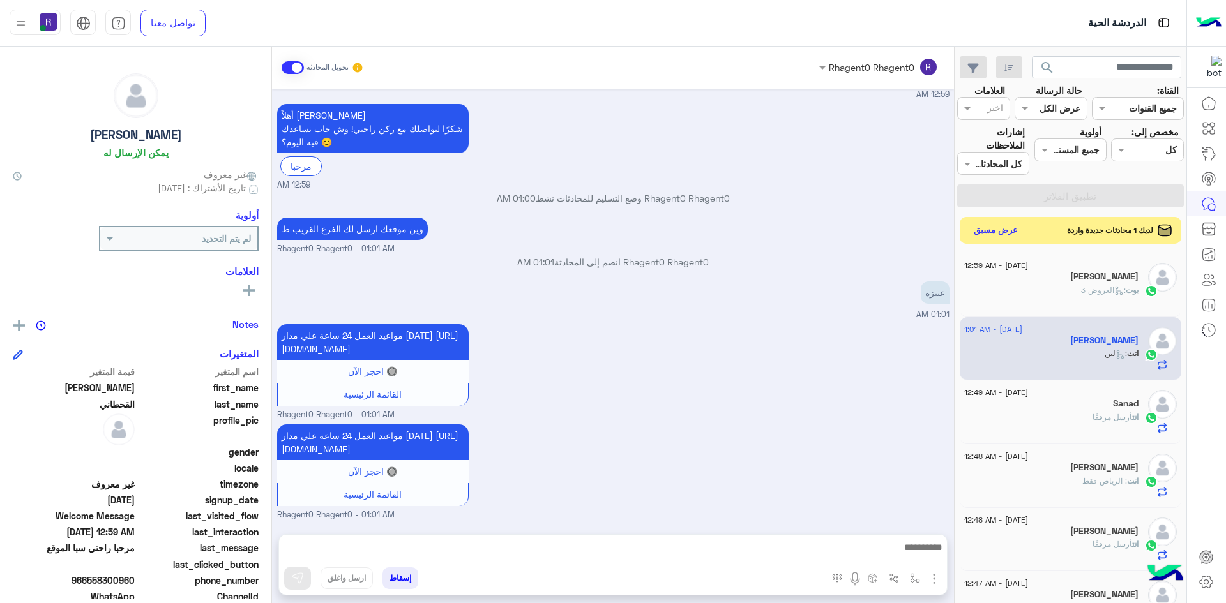
click at [1000, 233] on button "عرض مسبق" at bounding box center [996, 230] width 54 height 17
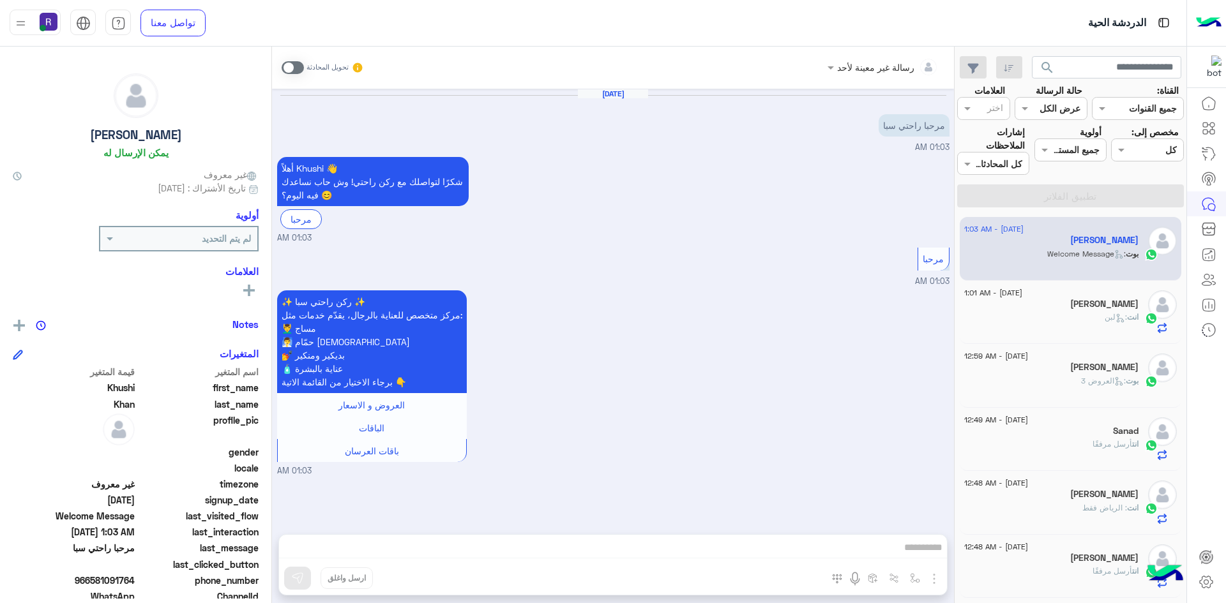
click at [285, 70] on span at bounding box center [292, 67] width 22 height 13
click at [928, 576] on img "button" at bounding box center [933, 578] width 15 height 15
click at [917, 553] on span "الصور" at bounding box center [909, 551] width 24 height 15
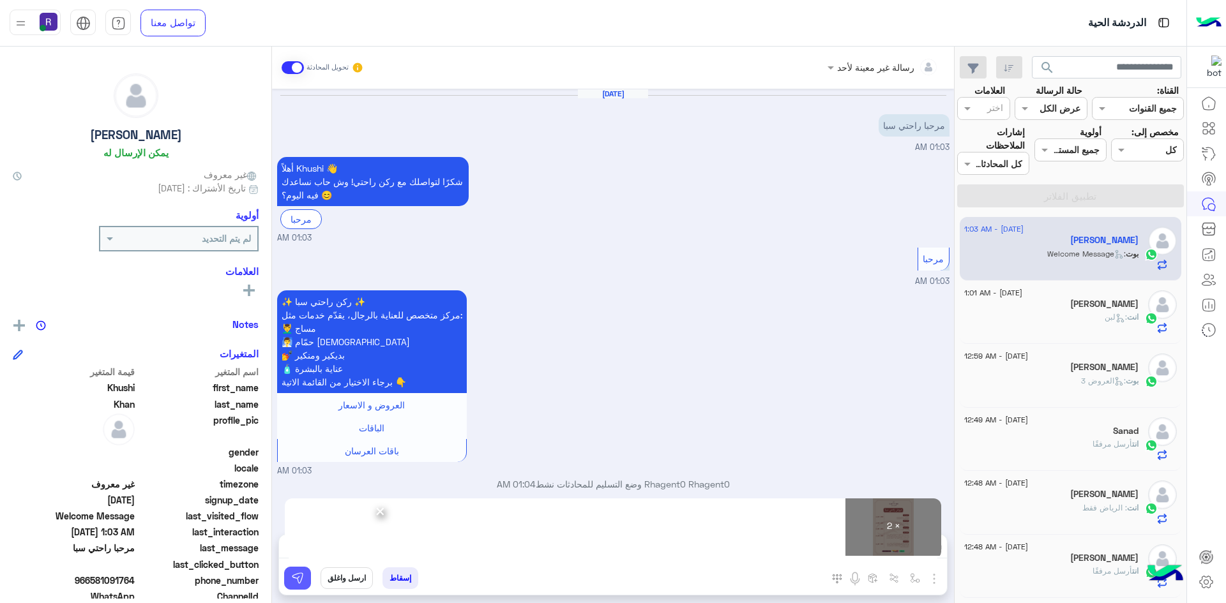
click at [299, 572] on img at bounding box center [297, 578] width 13 height 13
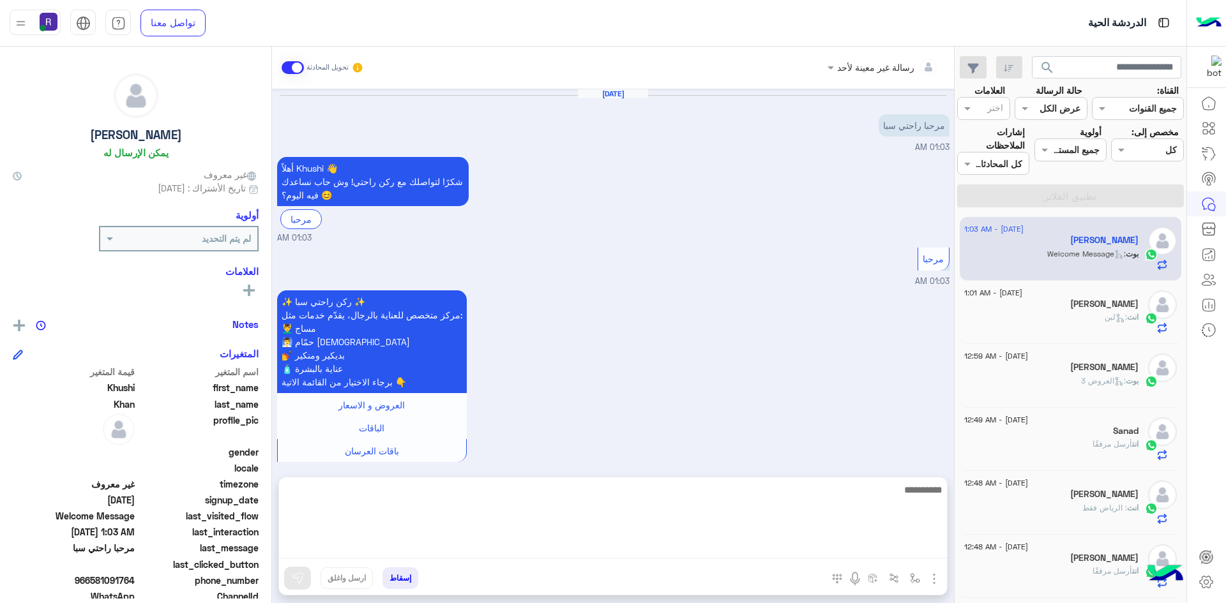
click at [667, 546] on textarea at bounding box center [613, 520] width 668 height 77
paste textarea "**********"
type textarea "**********"
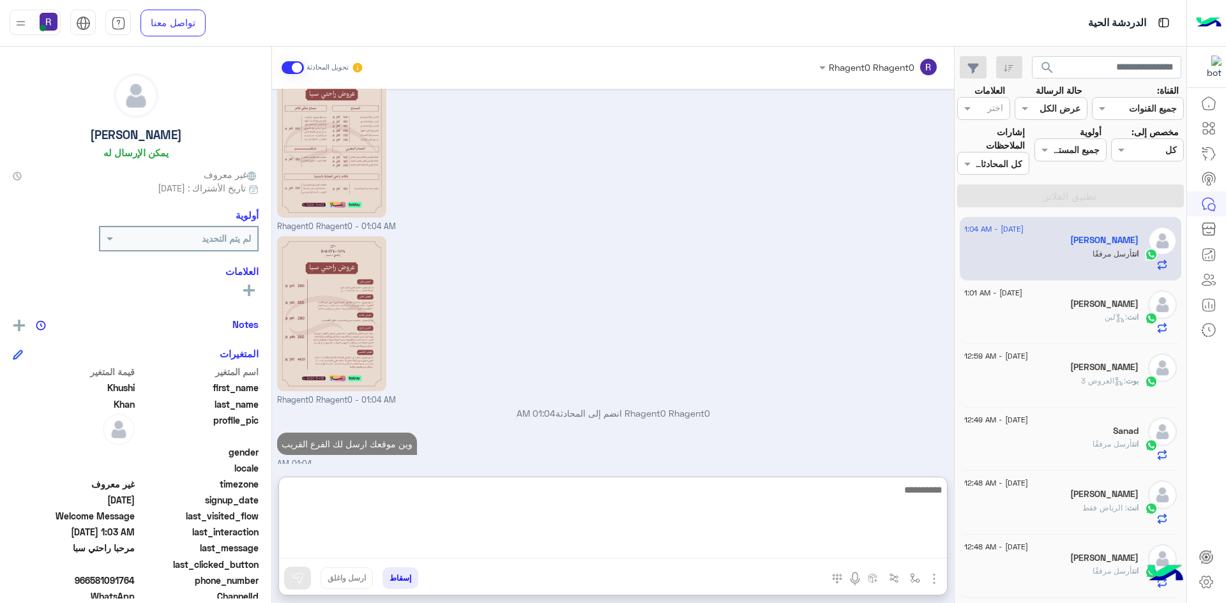
scroll to position [490, 0]
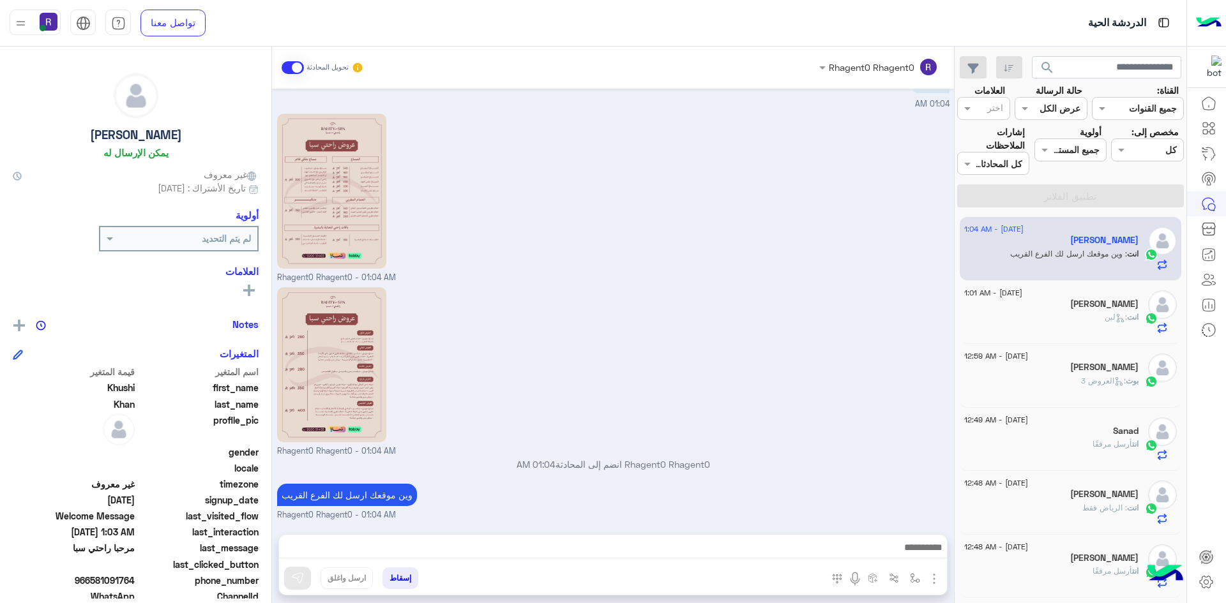
click at [847, 326] on div "Rhagent0 Rhagent0 - 01:04 AM" at bounding box center [613, 371] width 672 height 174
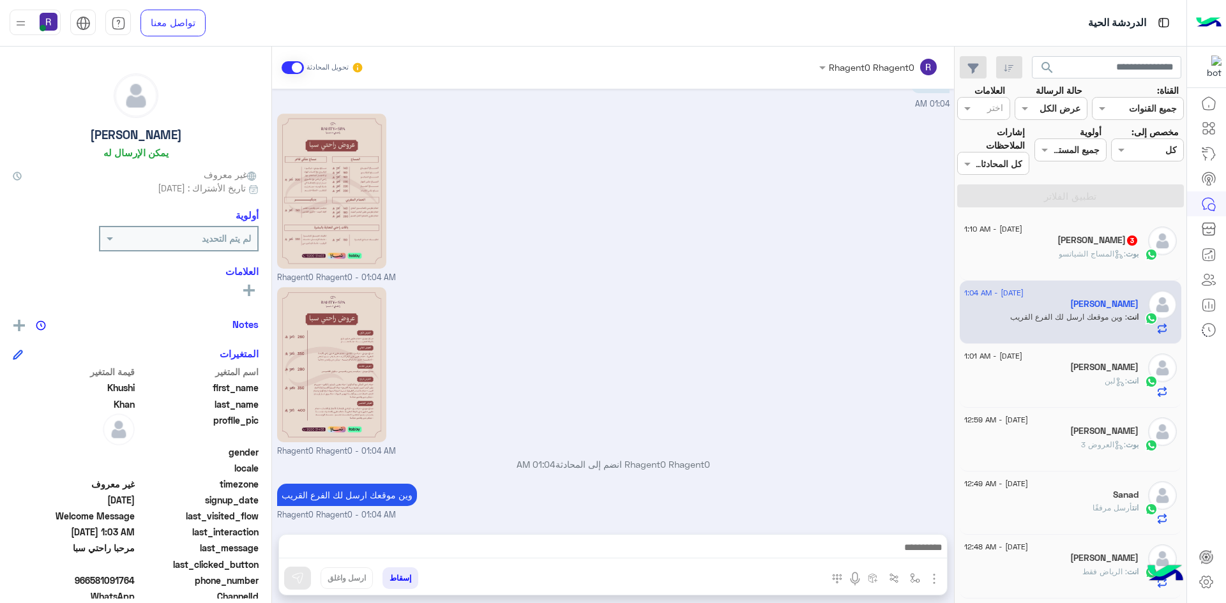
click at [1097, 253] on span ": المساج الشياتسو" at bounding box center [1091, 254] width 67 height 10
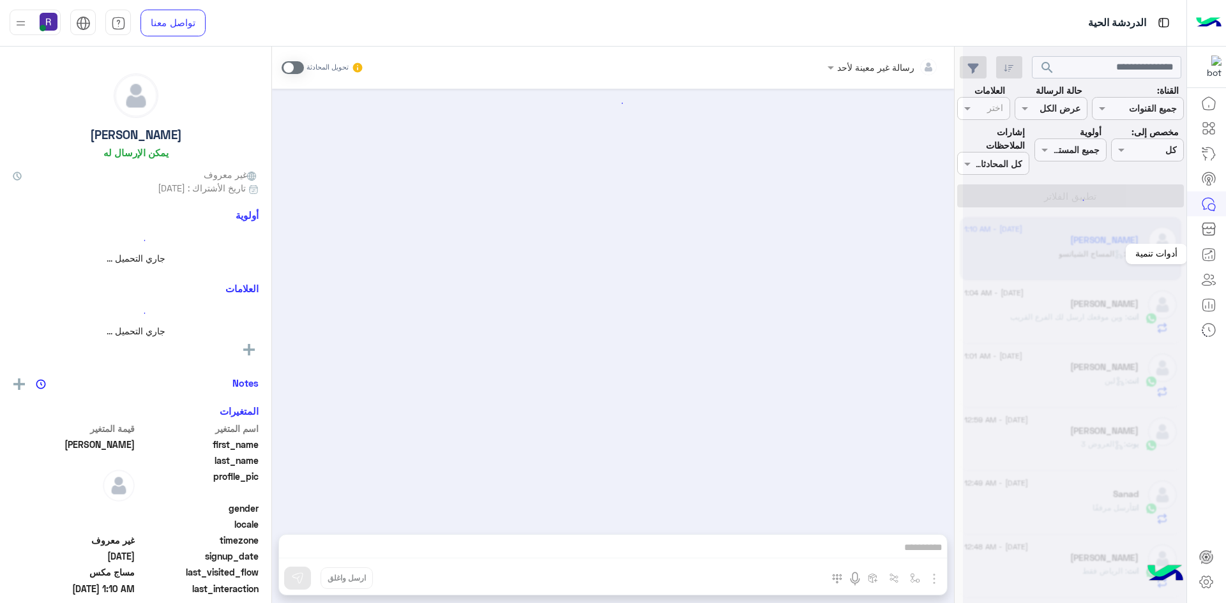
scroll to position [2021, 0]
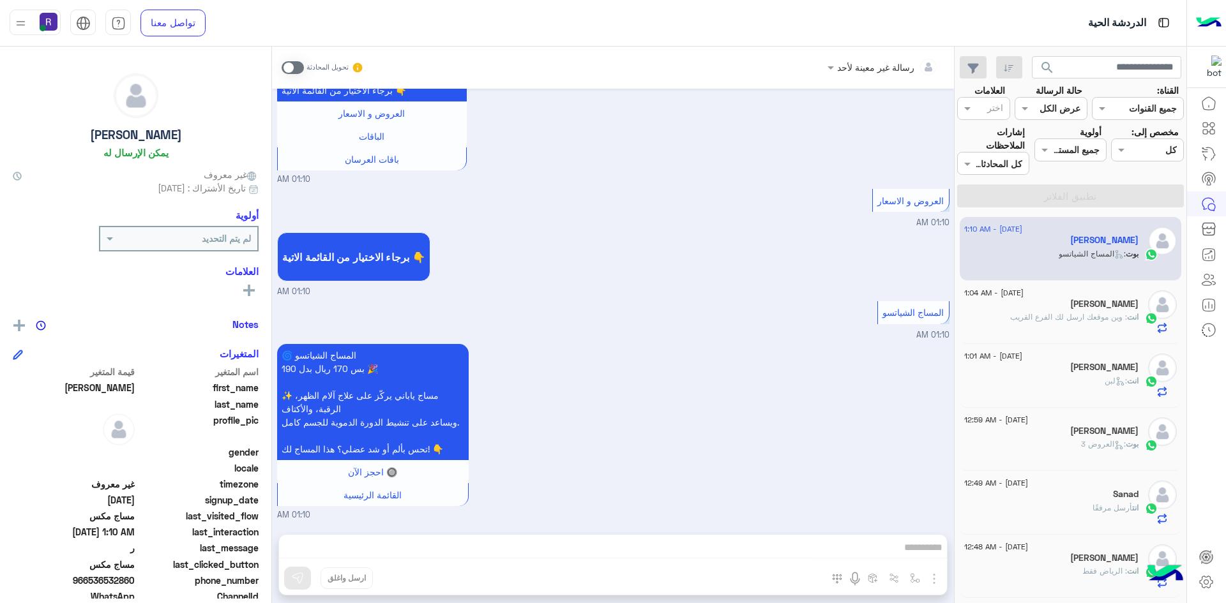
click at [298, 68] on span at bounding box center [292, 67] width 22 height 13
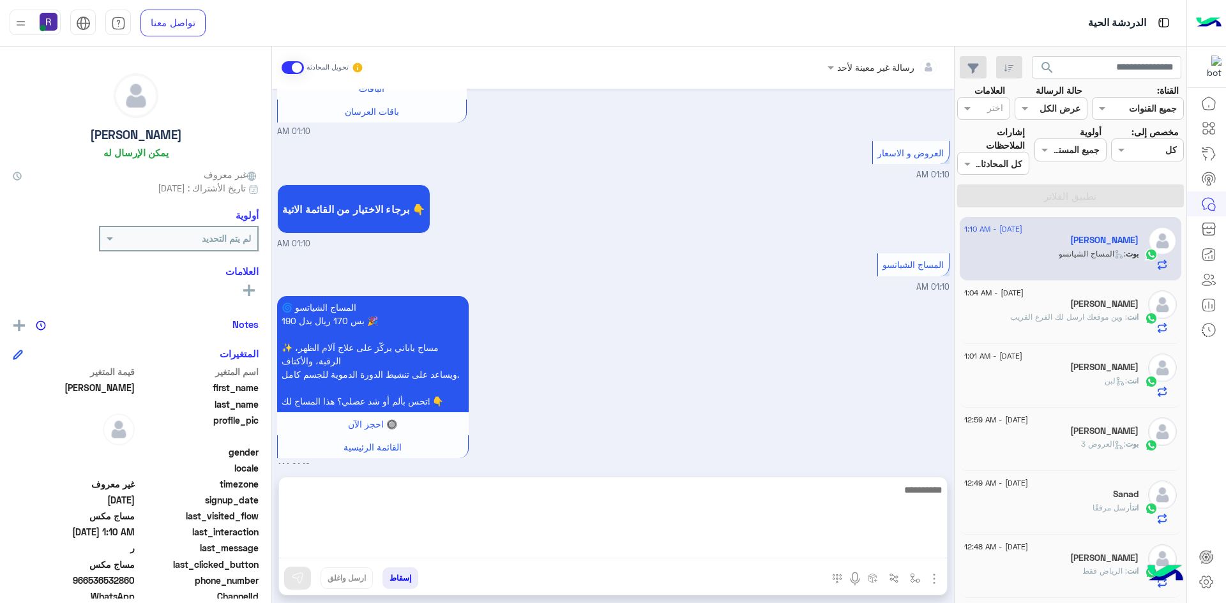
click at [918, 553] on textarea at bounding box center [613, 520] width 668 height 77
paste textarea "**********"
type textarea "**********"
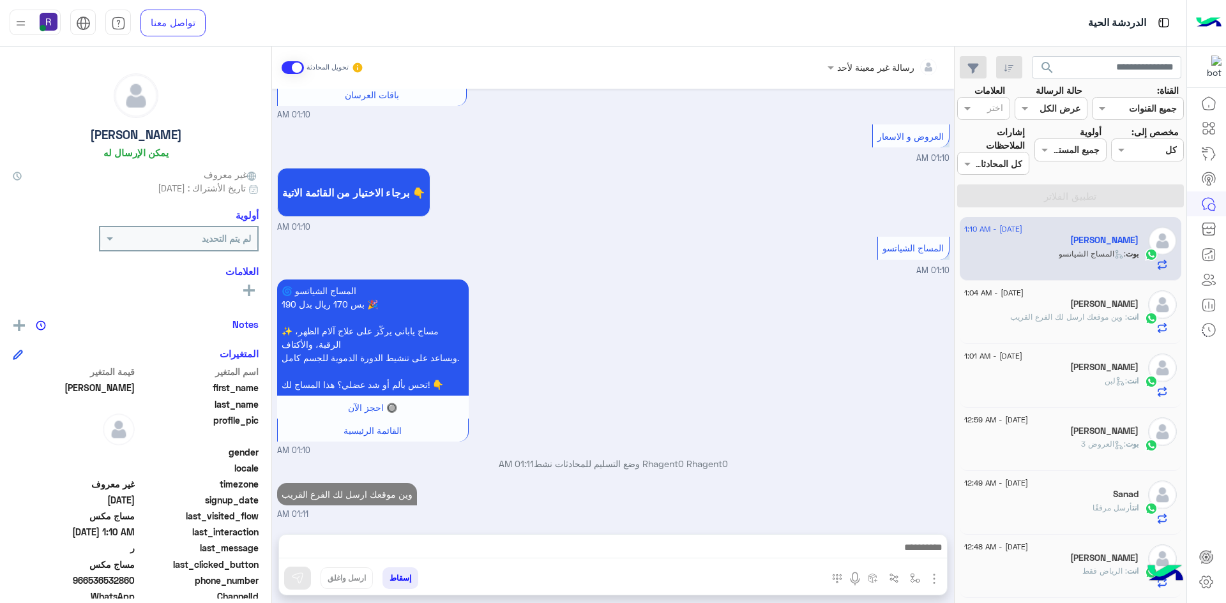
click at [910, 295] on div "🌀 المساج الشياتسو بس 170 ريال بدل 190 🎉 ✨ مساج ياباني يركّز على علاج آلام الظهر…" at bounding box center [613, 366] width 672 height 181
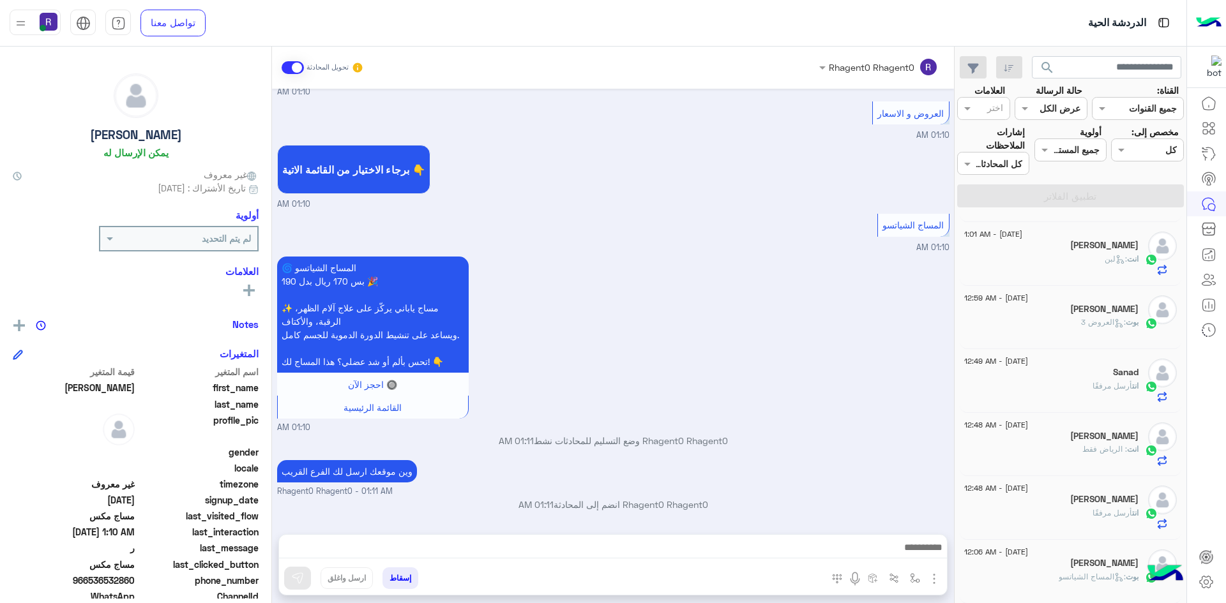
scroll to position [0, 0]
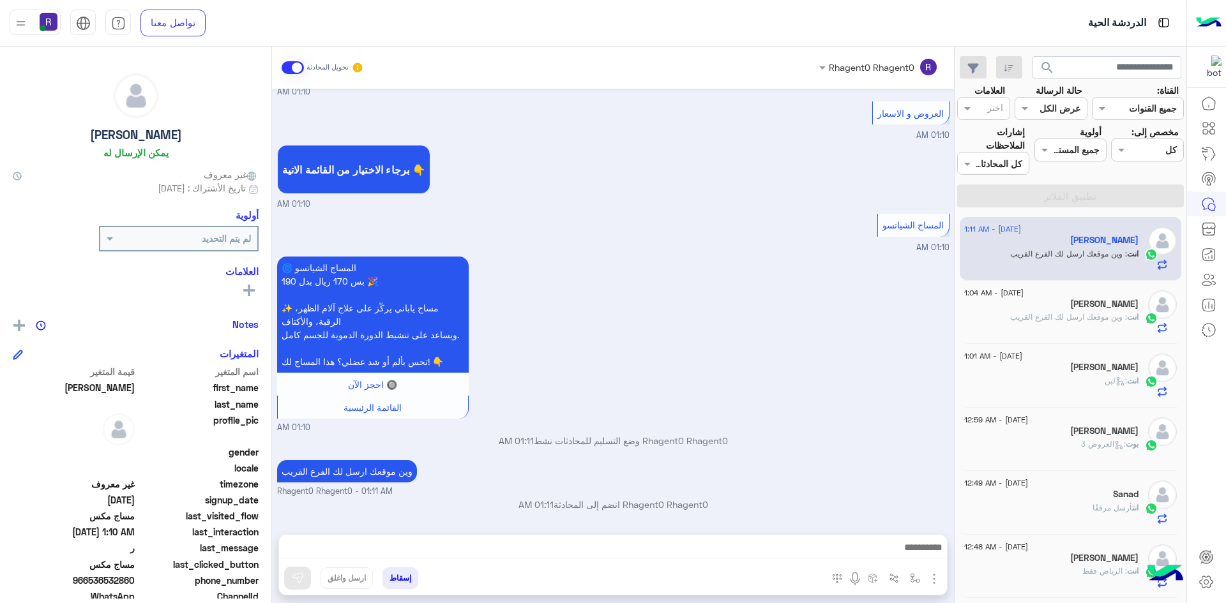
click at [954, 274] on mat-drawer "Rhagent0 Rhagent0 تحويل المحادثة Sep 3, 2025 العرض الثاني 12:45 AM ✨ العرض الثا…" at bounding box center [477, 328] width 954 height 562
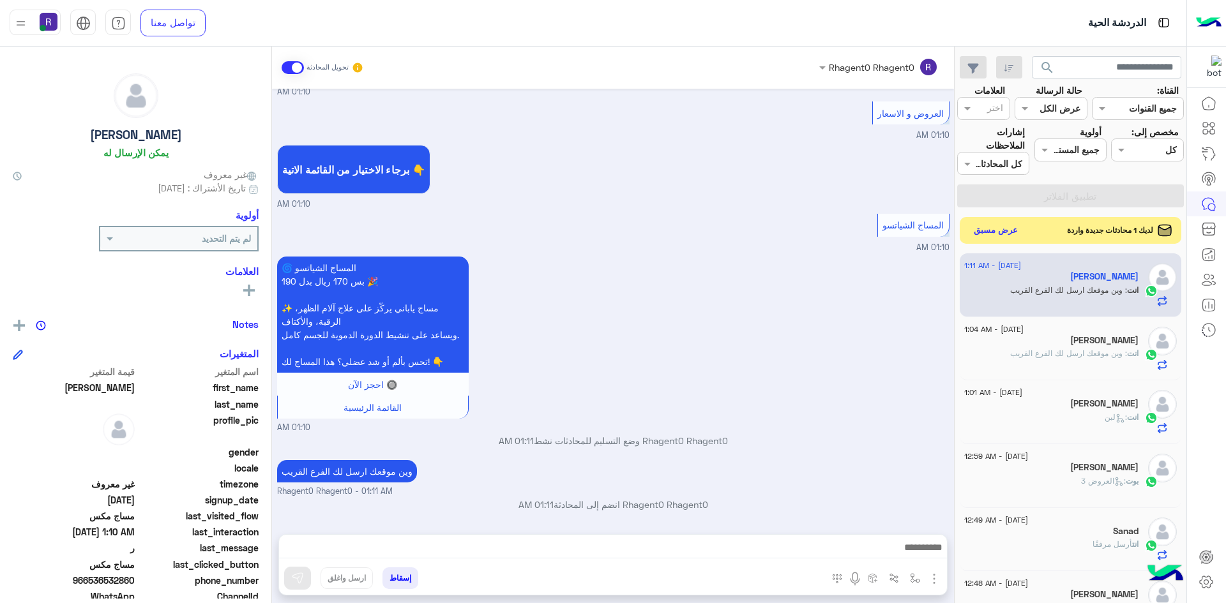
click at [995, 229] on button "عرض مسبق" at bounding box center [996, 230] width 54 height 17
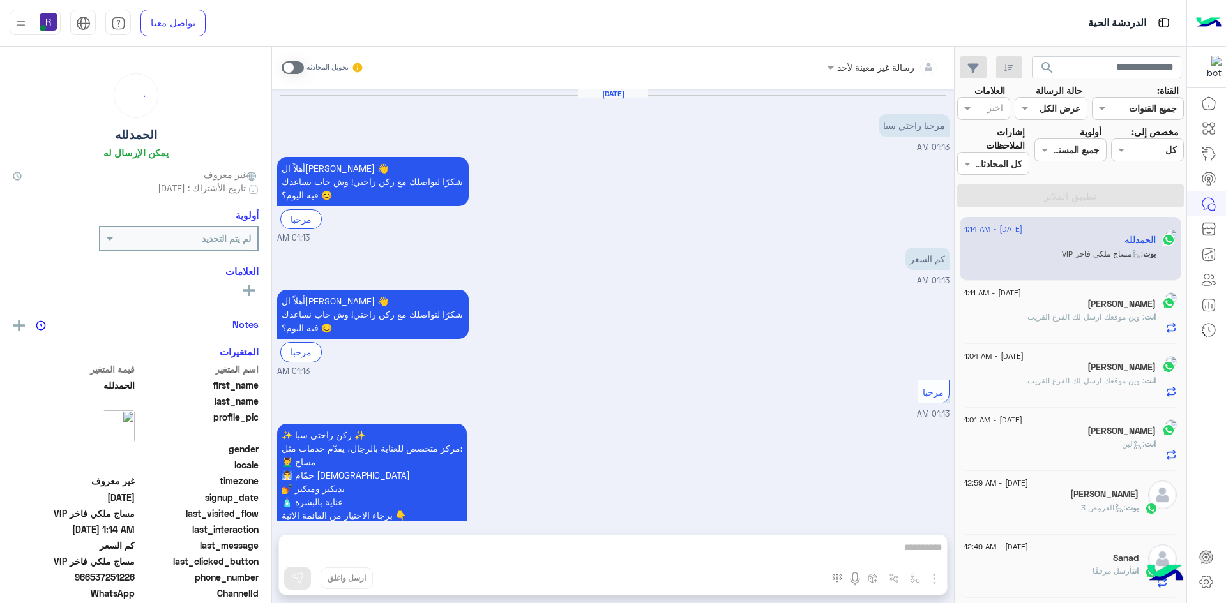
scroll to position [531, 0]
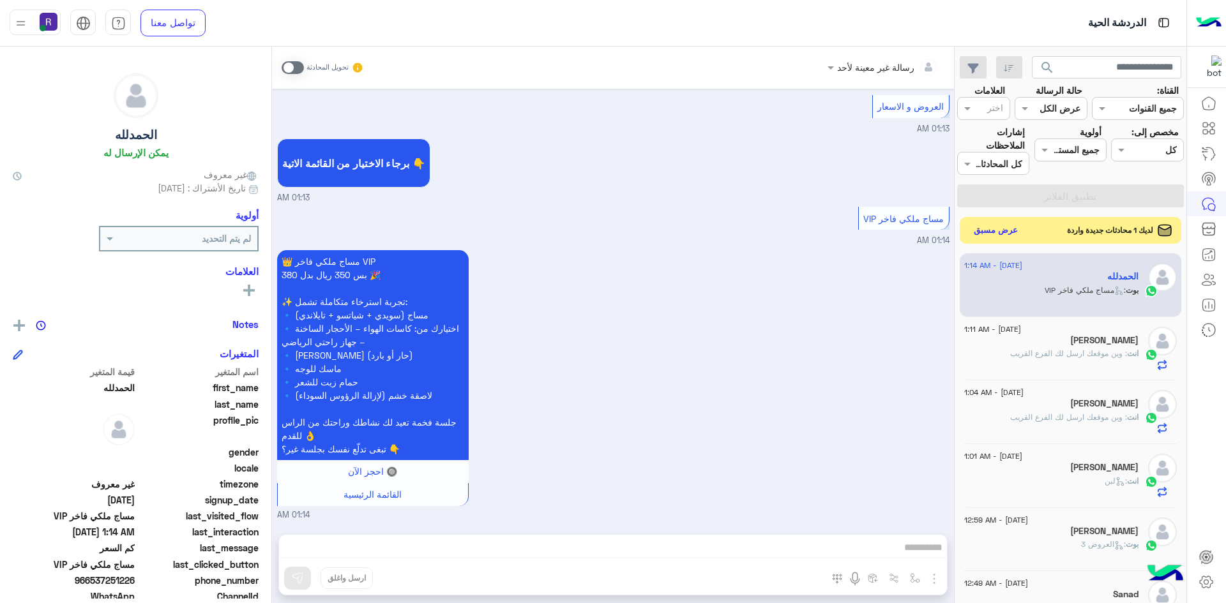
click at [984, 236] on button "عرض مسبق" at bounding box center [996, 230] width 54 height 17
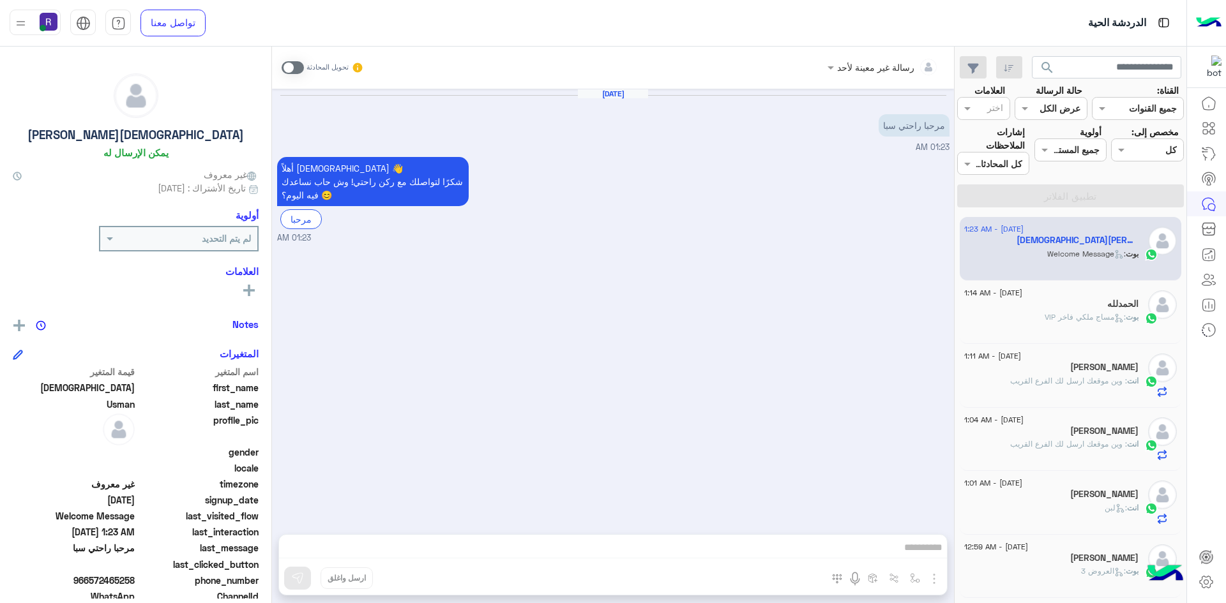
click at [280, 68] on div "رسالة غير معينة لأحد تحويل المحادثة" at bounding box center [613, 68] width 682 height 42
click at [285, 70] on span at bounding box center [292, 67] width 22 height 13
click at [928, 581] on img "button" at bounding box center [933, 578] width 15 height 15
click at [912, 550] on span "الصور" at bounding box center [909, 551] width 24 height 15
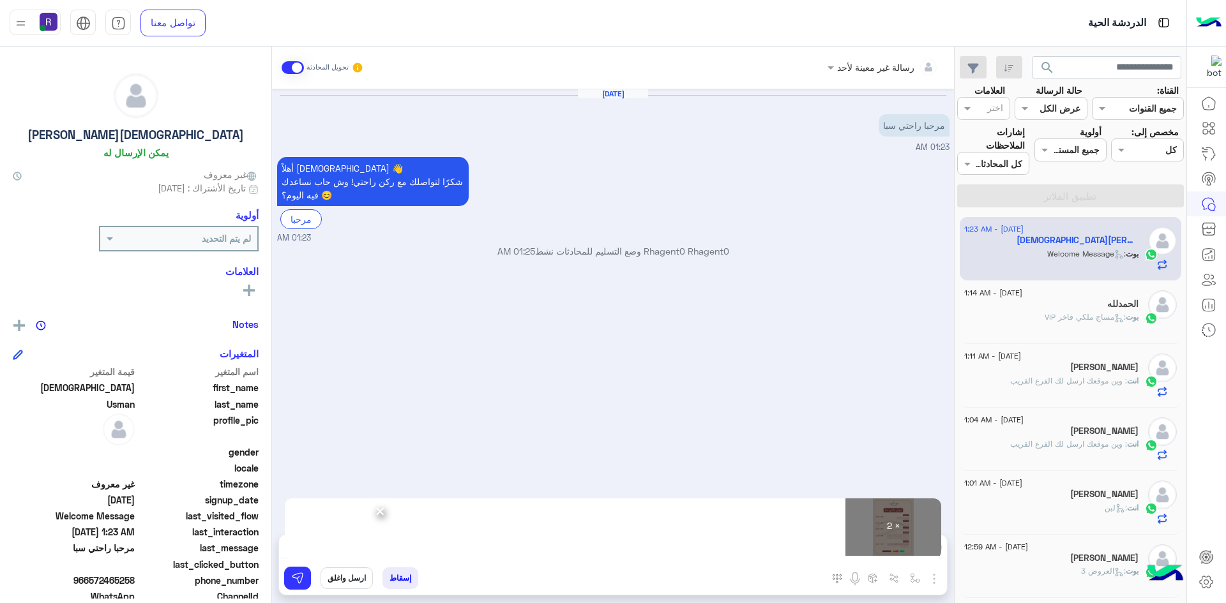
drag, startPoint x: 399, startPoint y: 228, endPoint x: 574, endPoint y: 391, distance: 239.4
click at [617, 310] on div "Sep 3, 2025 مرحبا راحتي سبا 01:23 AM أهلاً Muhammad 👋 شكرًا لتواصلك مع ركن راحت…" at bounding box center [613, 305] width 682 height 433
click at [304, 580] on button at bounding box center [297, 578] width 27 height 23
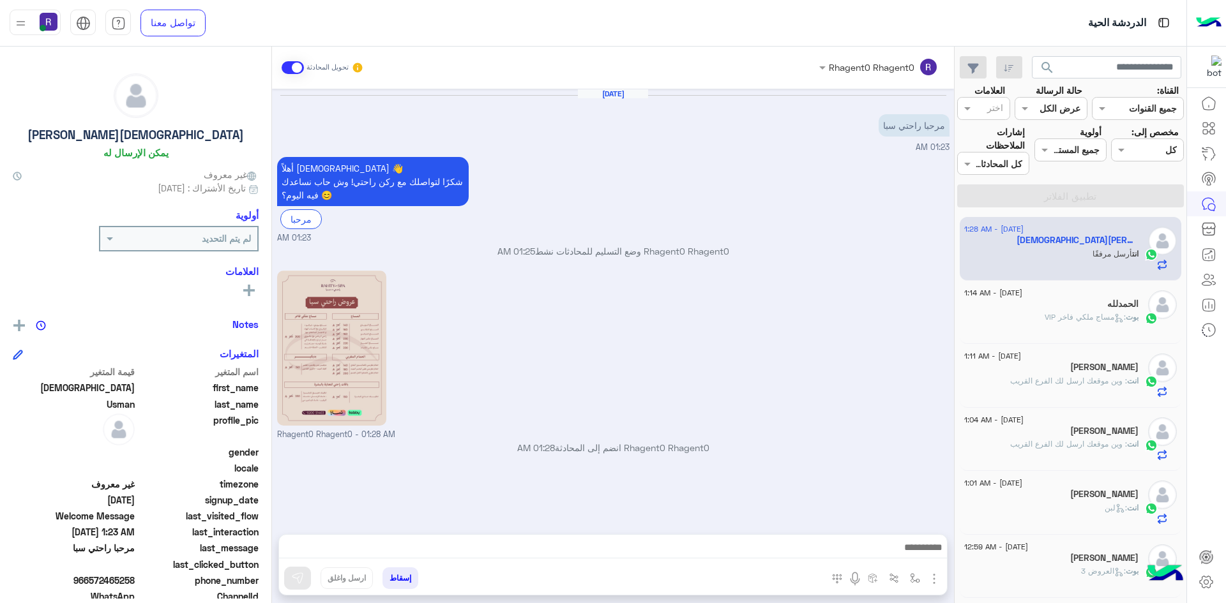
scroll to position [116, 0]
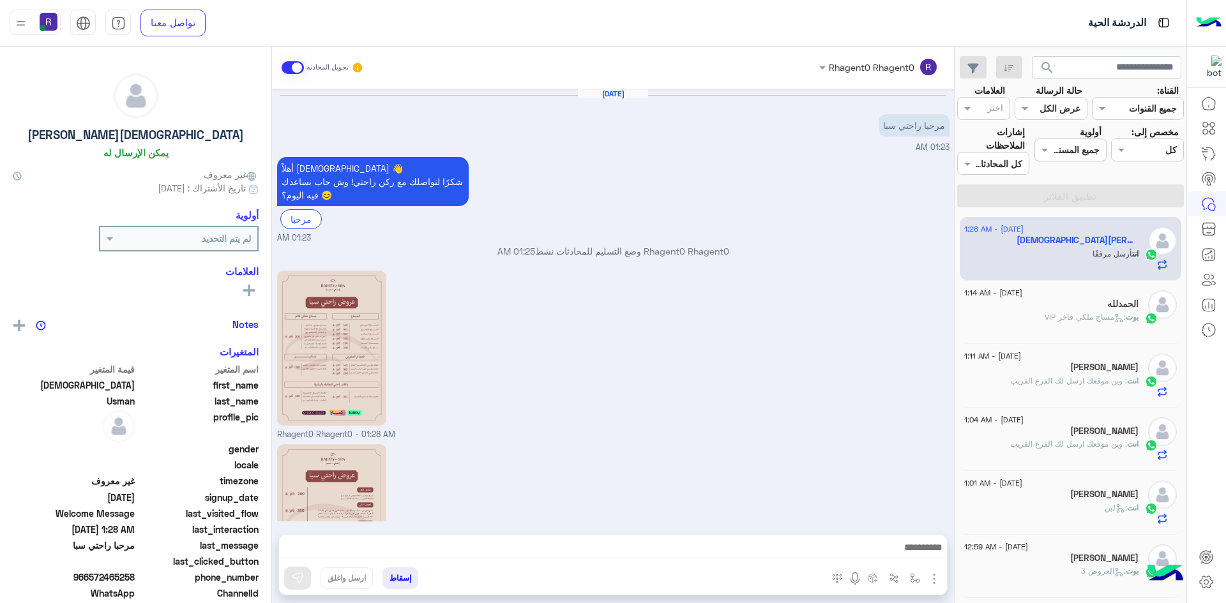
scroll to position [116, 0]
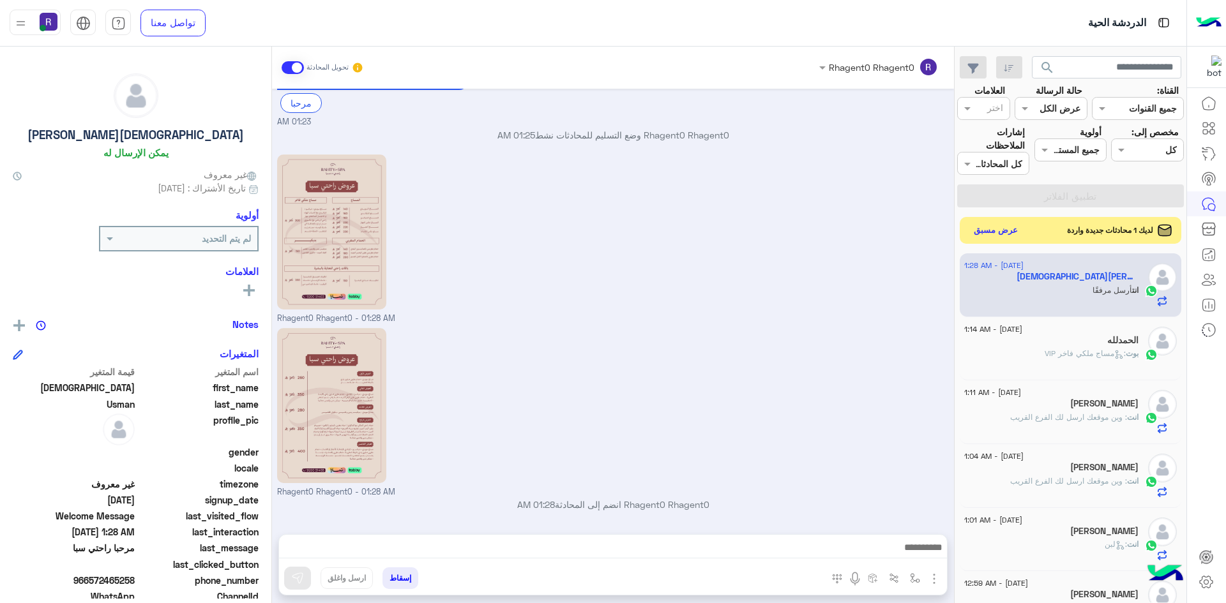
click at [1007, 230] on button "عرض مسبق" at bounding box center [996, 230] width 54 height 17
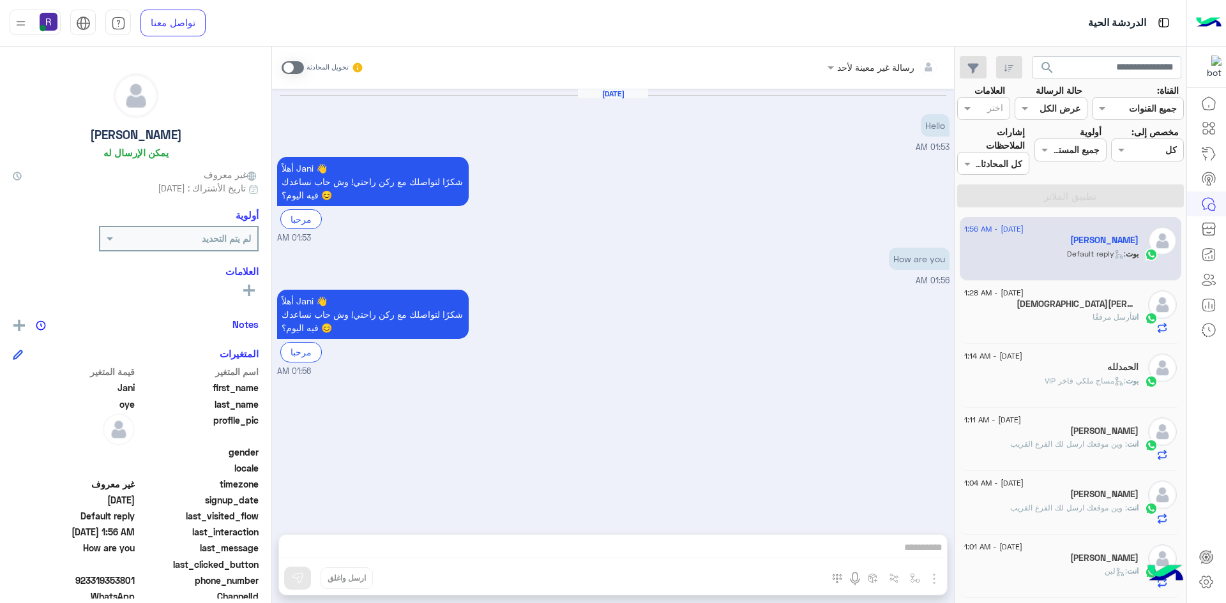
click at [287, 61] on span at bounding box center [292, 67] width 22 height 13
click at [934, 580] on img "button" at bounding box center [933, 578] width 15 height 15
click at [922, 557] on button "الصور" at bounding box center [914, 551] width 54 height 26
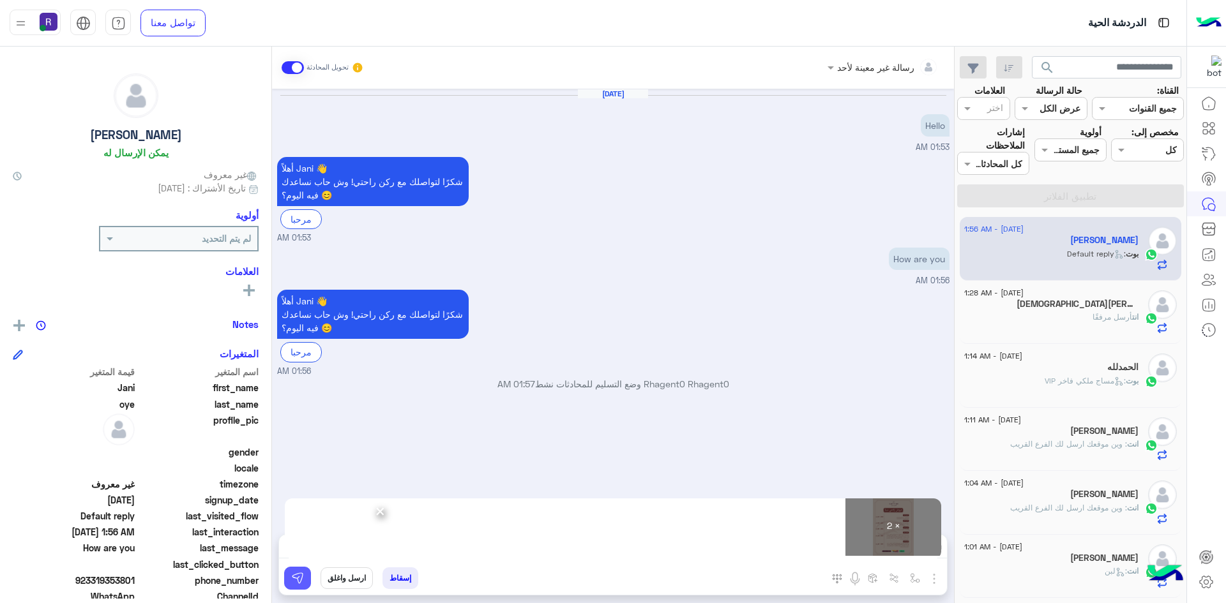
click at [297, 579] on img at bounding box center [297, 578] width 13 height 13
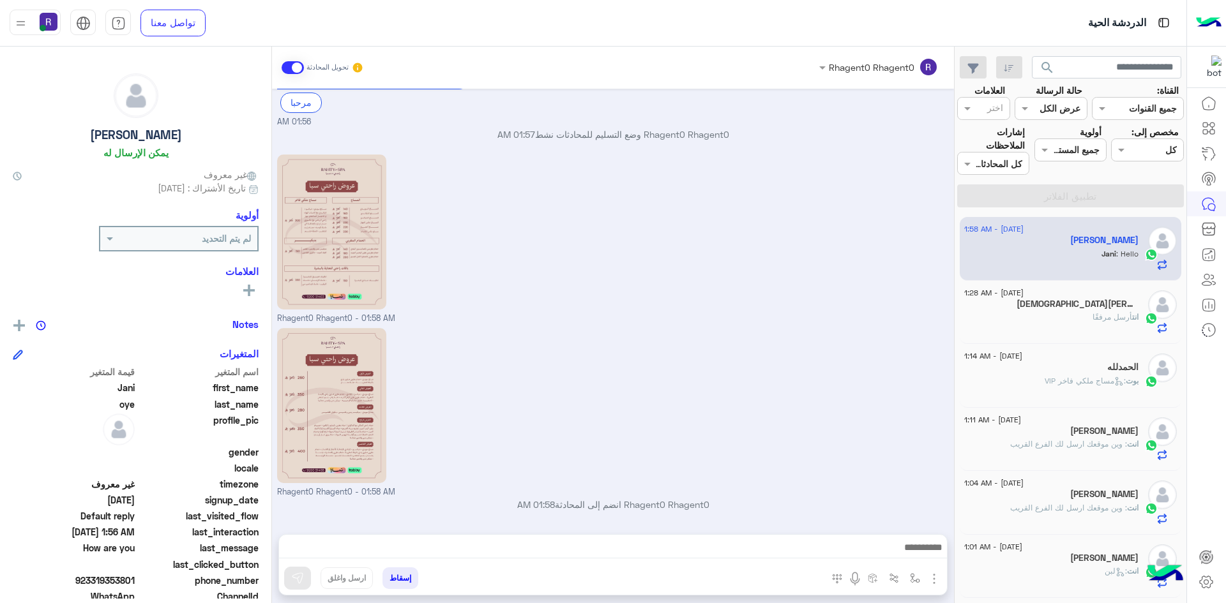
scroll to position [292, 0]
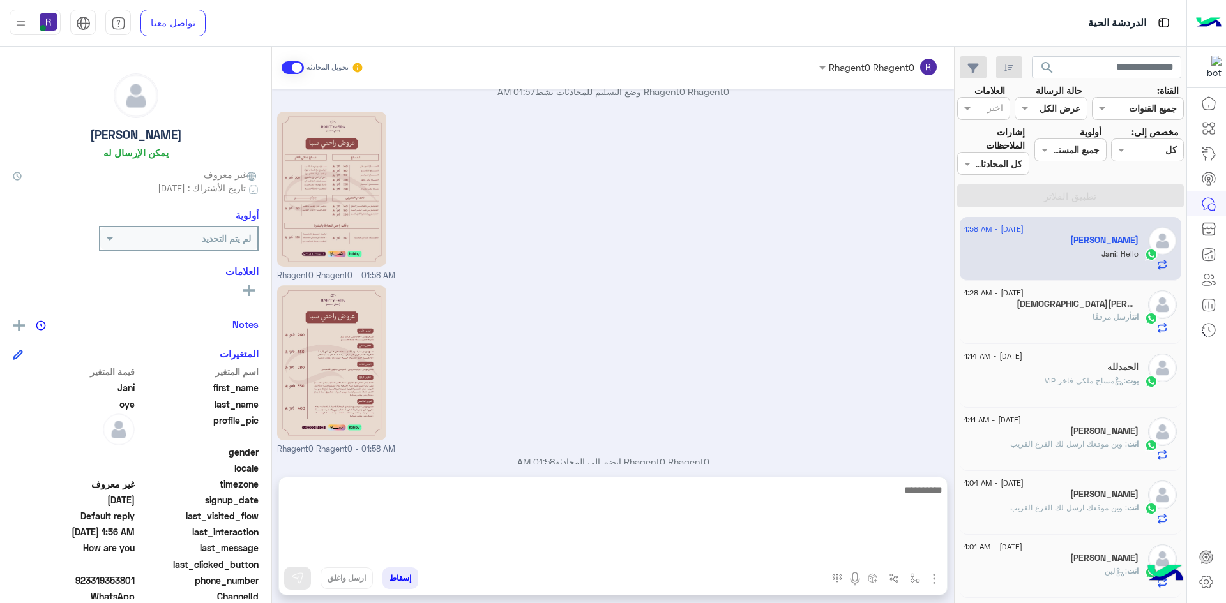
click at [890, 550] on textarea at bounding box center [613, 520] width 668 height 77
paste textarea "**********"
type textarea "**********"
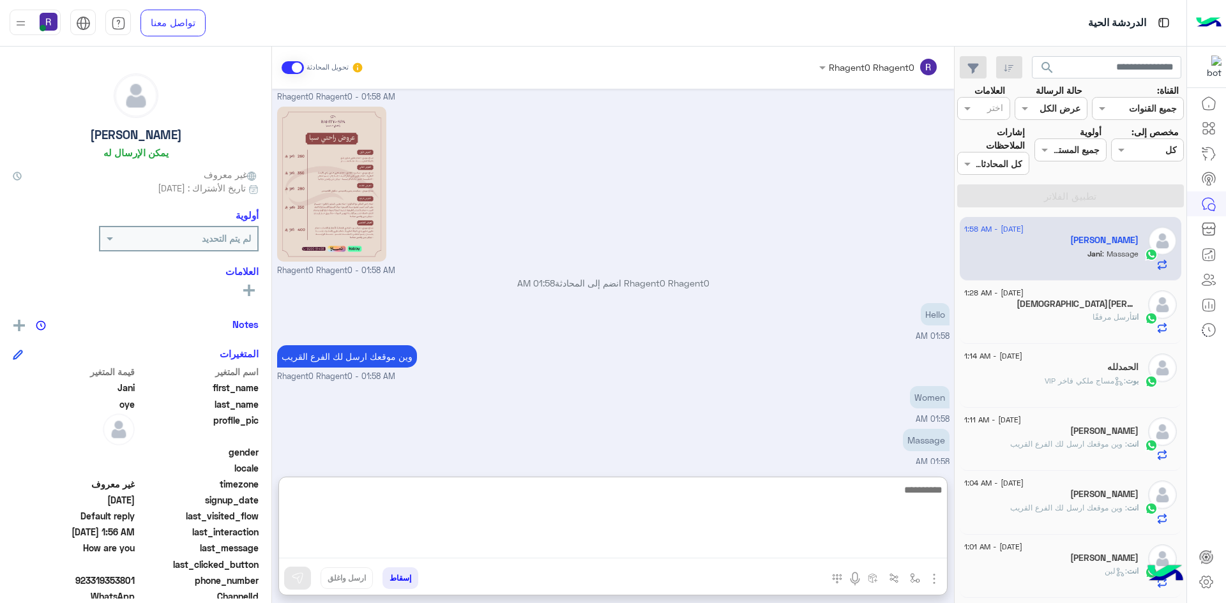
scroll to position [476, 0]
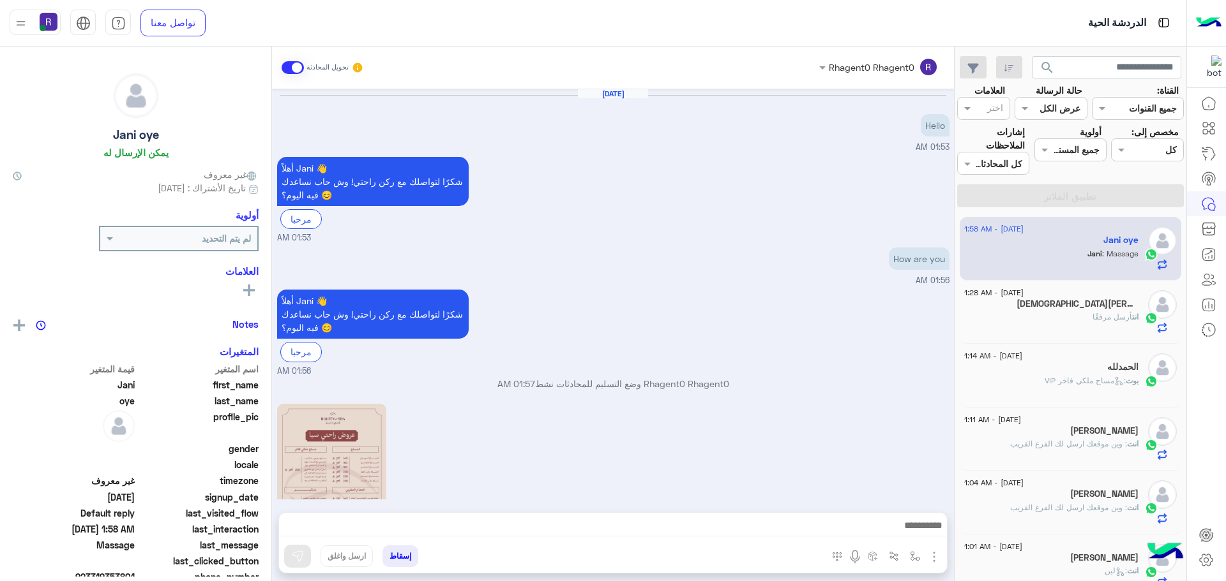
scroll to position [440, 0]
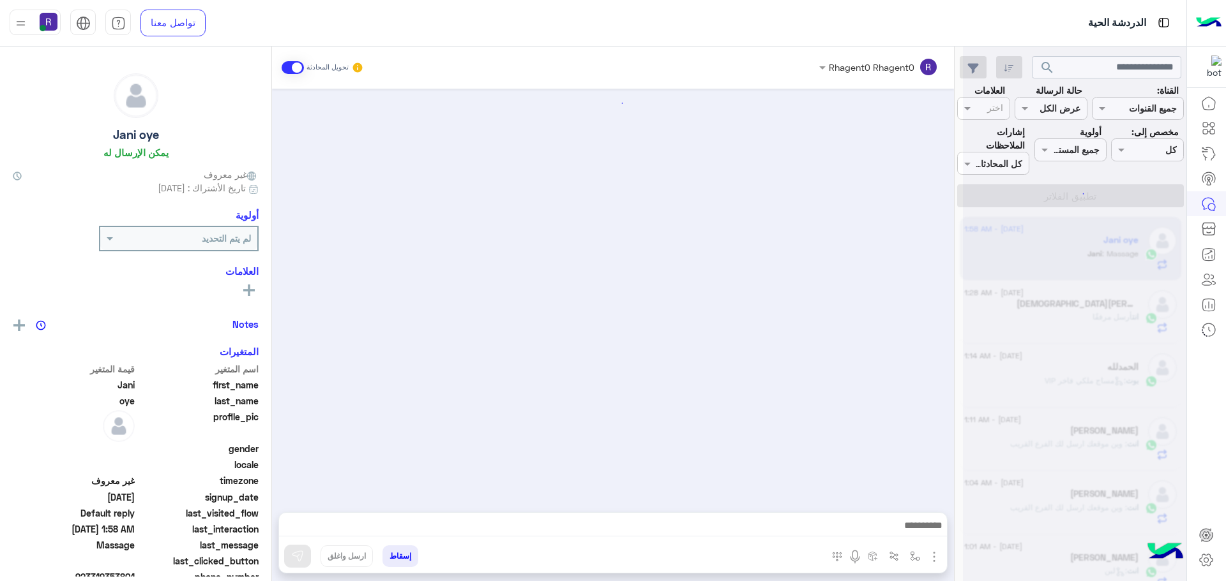
scroll to position [440, 0]
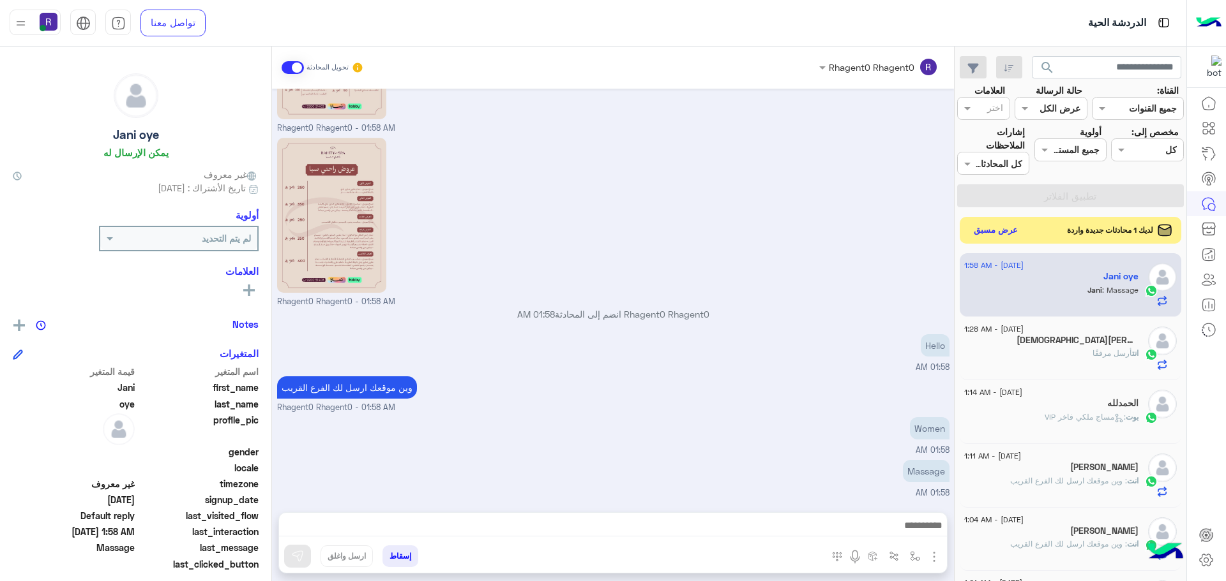
click at [1005, 237] on button "عرض مسبق" at bounding box center [996, 230] width 54 height 17
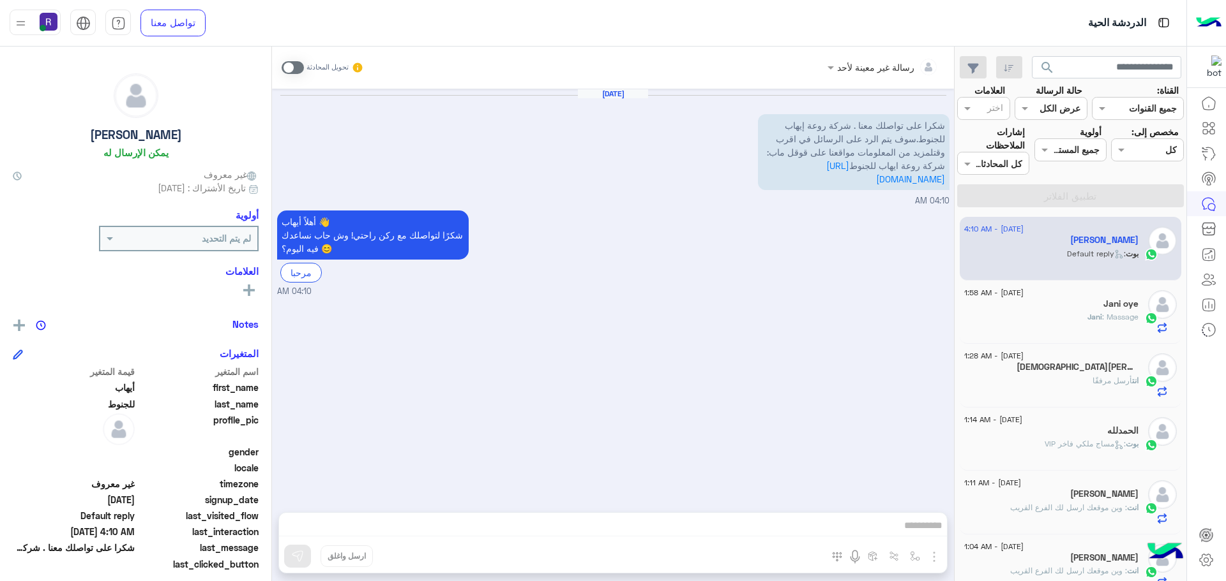
click at [1070, 314] on div "Jani : Massage" at bounding box center [1051, 322] width 174 height 22
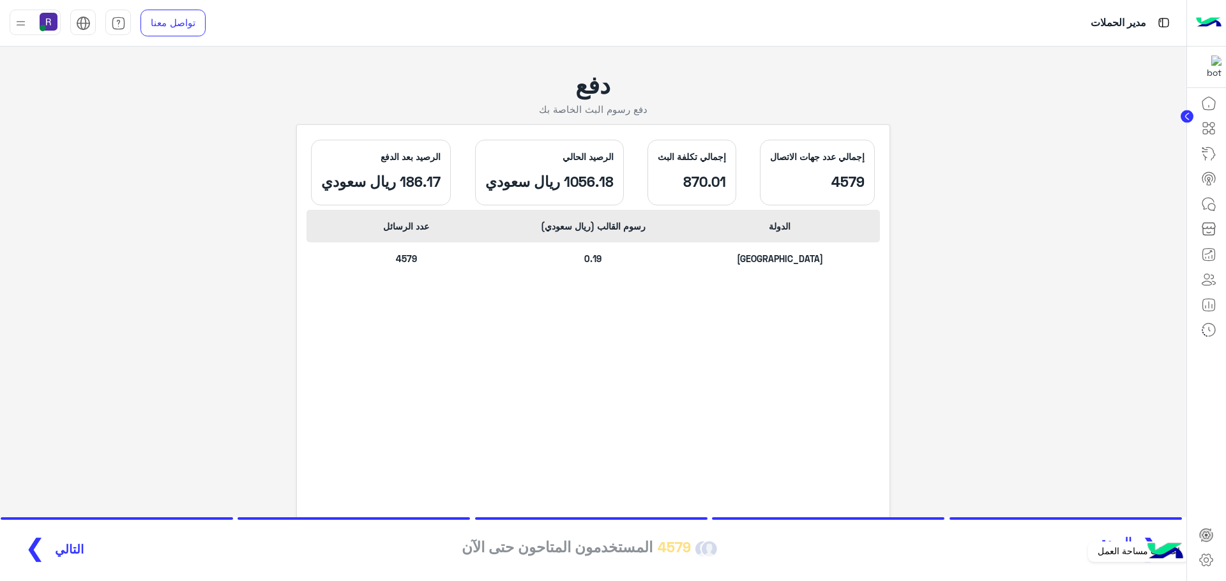
click at [1201, 555] on icon at bounding box center [1205, 560] width 15 height 15
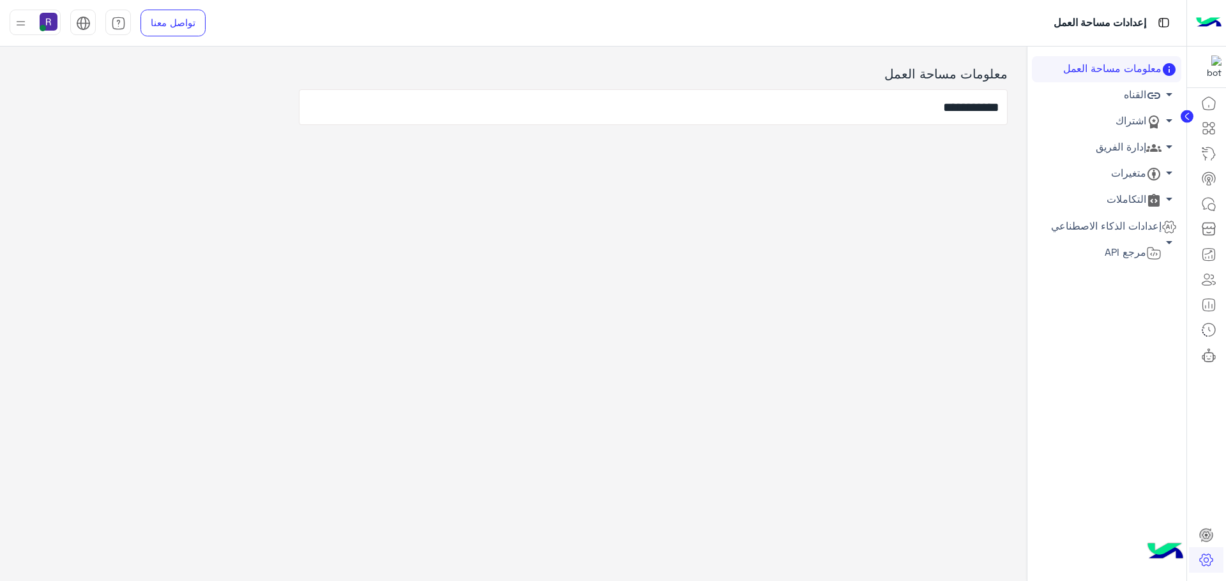
click at [1128, 100] on link "القناه arrow_drop_down" at bounding box center [1105, 95] width 149 height 26
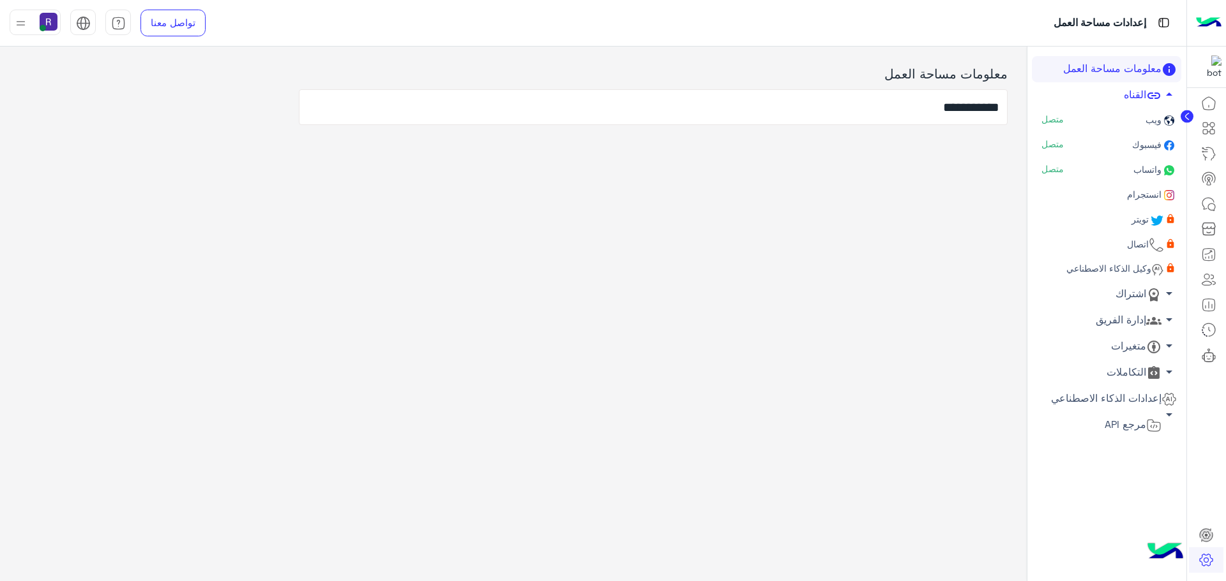
click at [1144, 244] on span "اتصال" at bounding box center [1136, 244] width 24 height 11
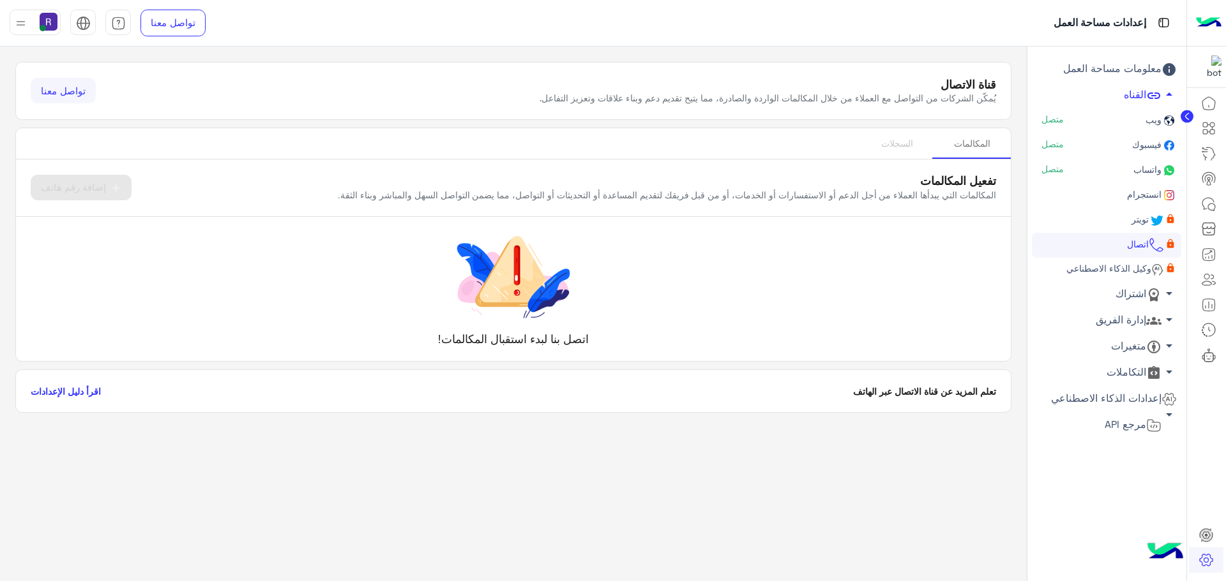
click at [1136, 315] on link "إدارة الفريق arrow_drop_down" at bounding box center [1105, 320] width 149 height 26
click at [1136, 335] on link "أعضاء الفريق" at bounding box center [1105, 344] width 149 height 22
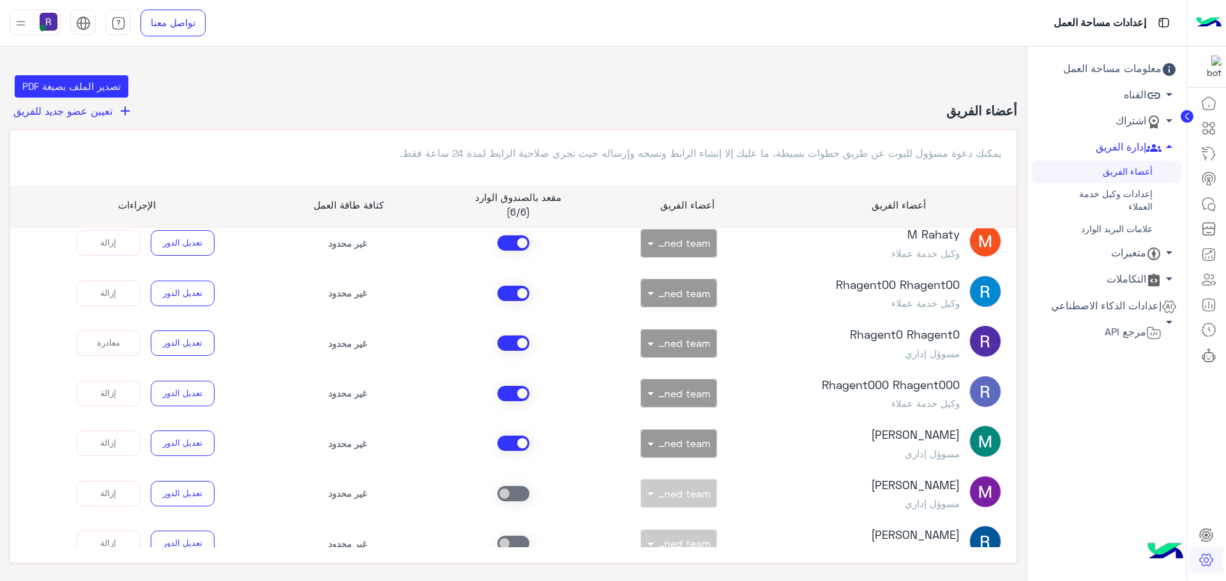
scroll to position [349, 0]
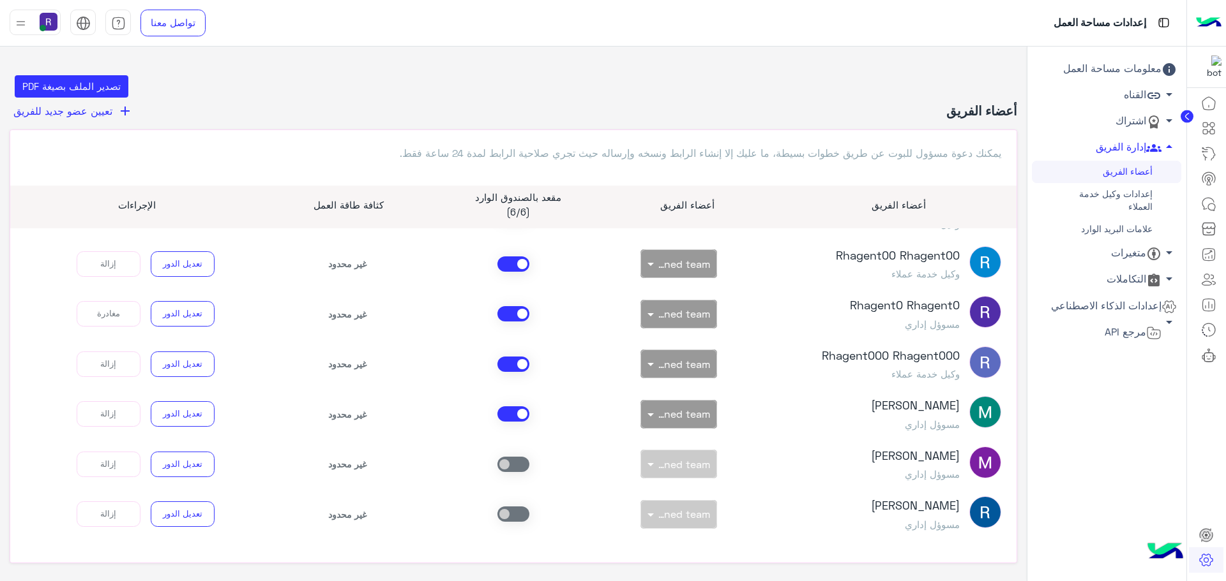
click at [1125, 194] on link "إعدادات وكيل خدمة العملاء" at bounding box center [1105, 200] width 149 height 35
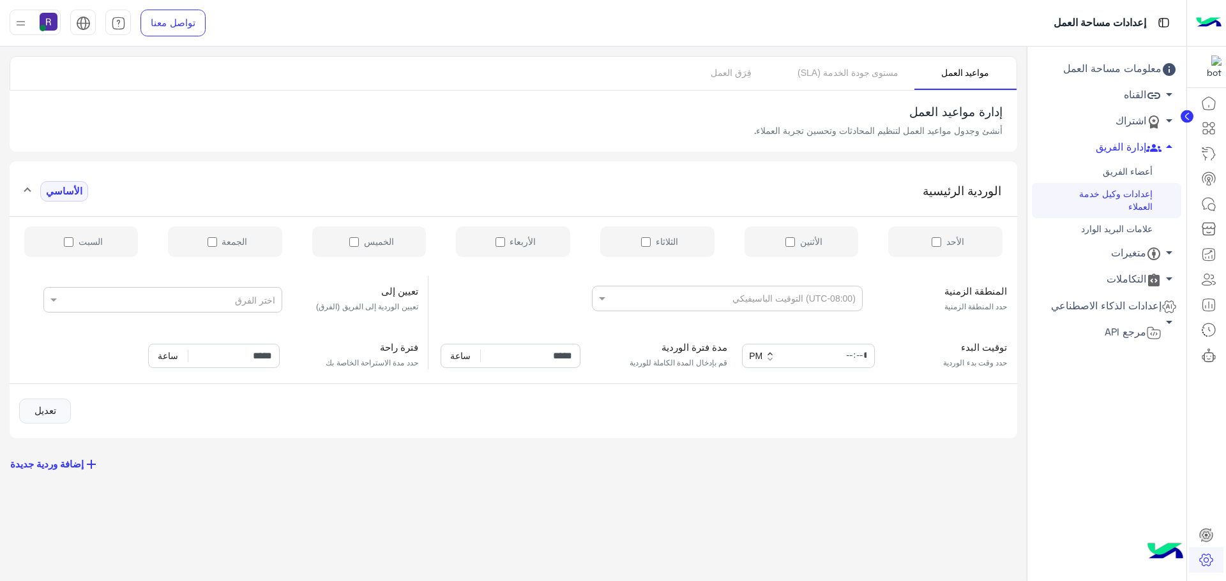
click at [1127, 229] on link "علامات البريد الوارد" at bounding box center [1105, 229] width 149 height 22
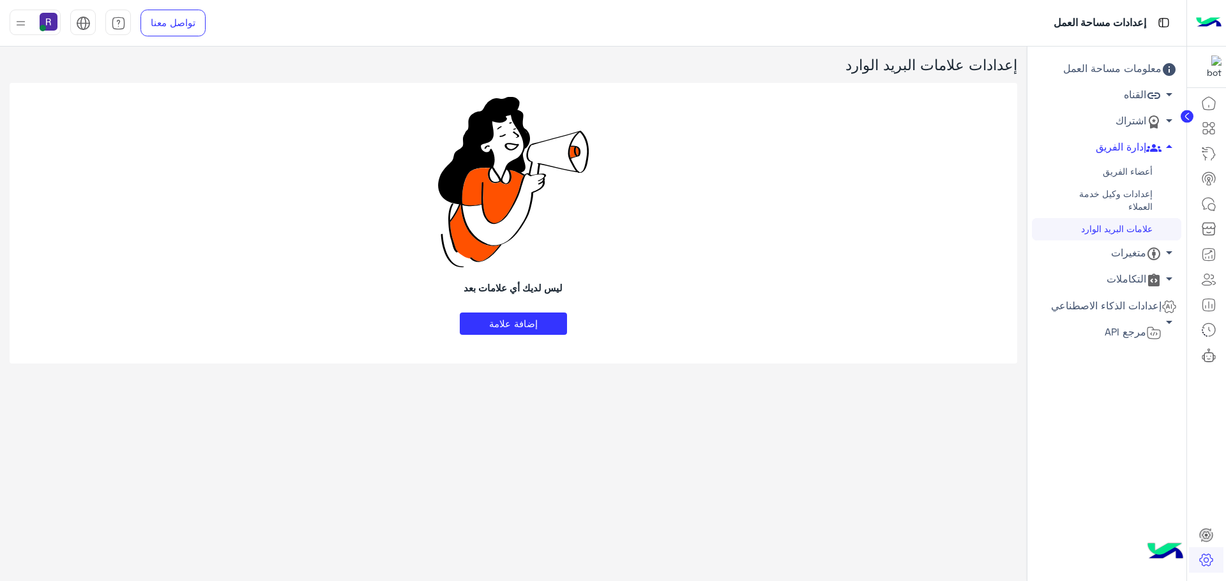
click at [1129, 255] on link "متغيرات arrow_drop_down" at bounding box center [1105, 254] width 149 height 26
click at [1204, 283] on icon at bounding box center [1208, 279] width 15 height 15
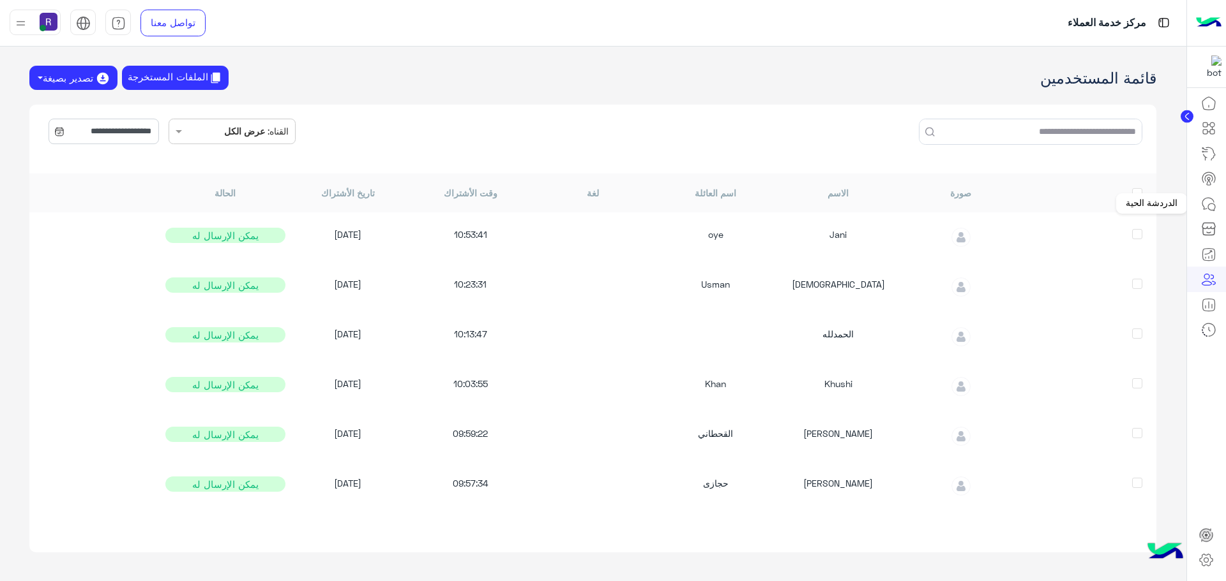
click at [1194, 202] on link at bounding box center [1208, 204] width 34 height 26
